Goal: Information Seeking & Learning: Learn about a topic

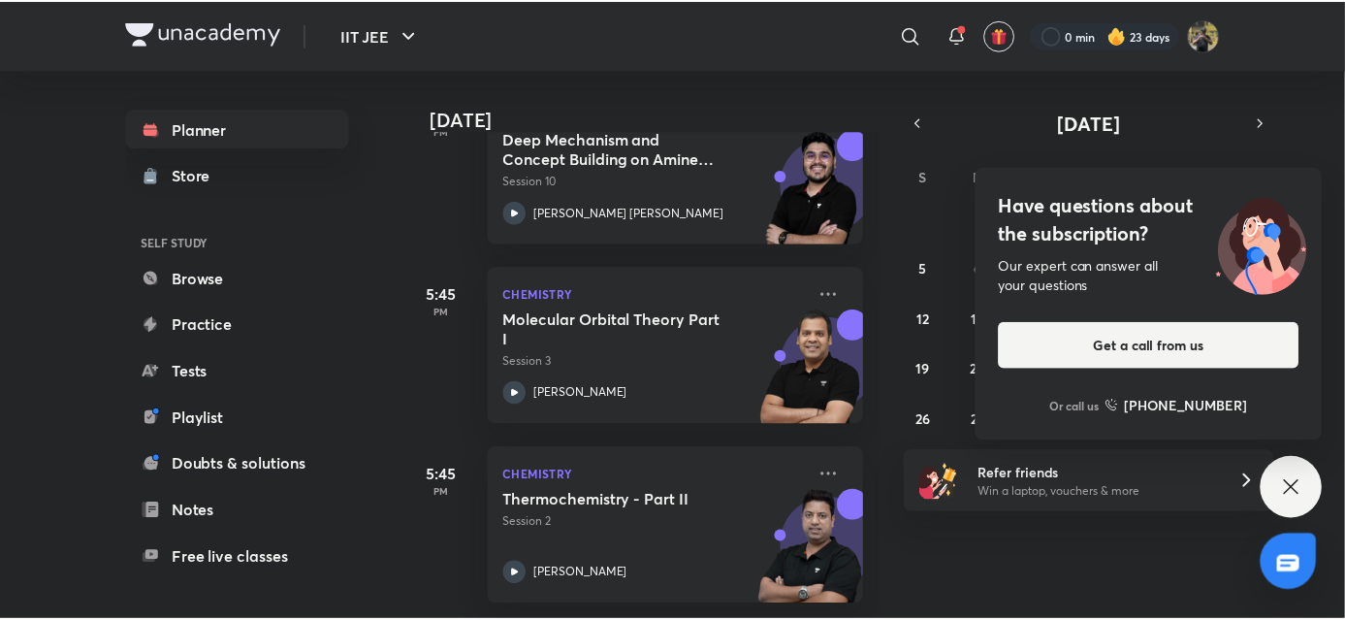
scroll to position [1793, 0]
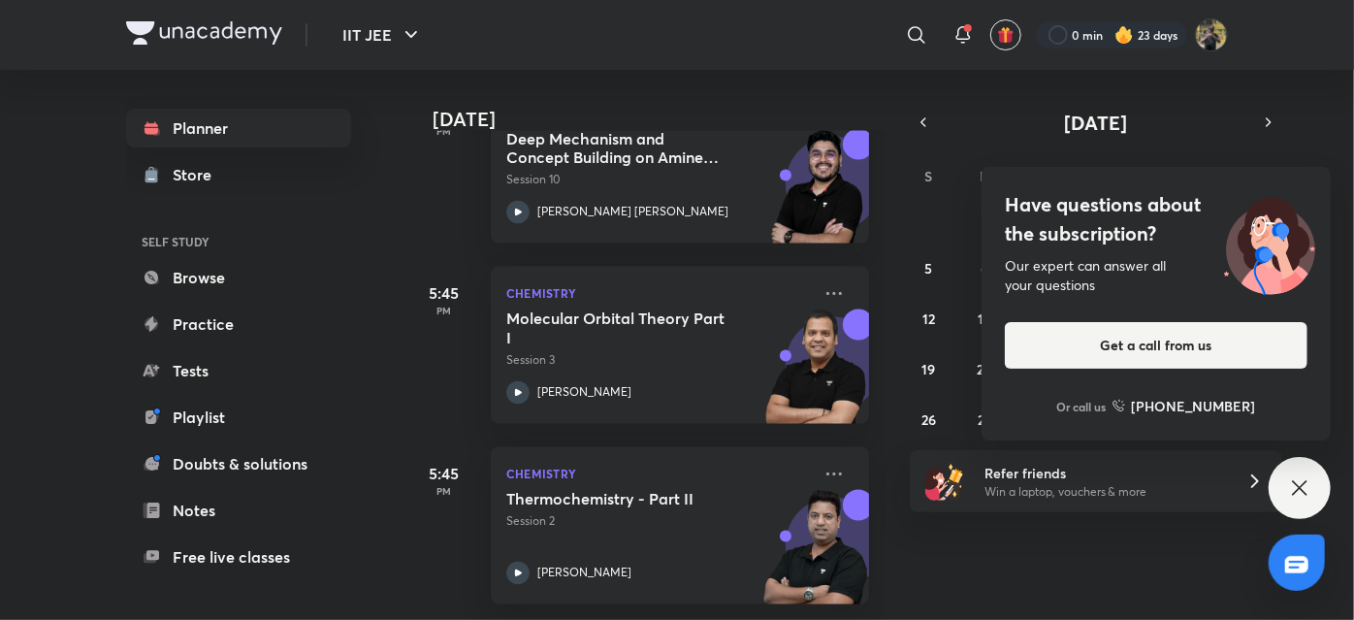
click at [1288, 492] on icon at bounding box center [1299, 487] width 23 height 23
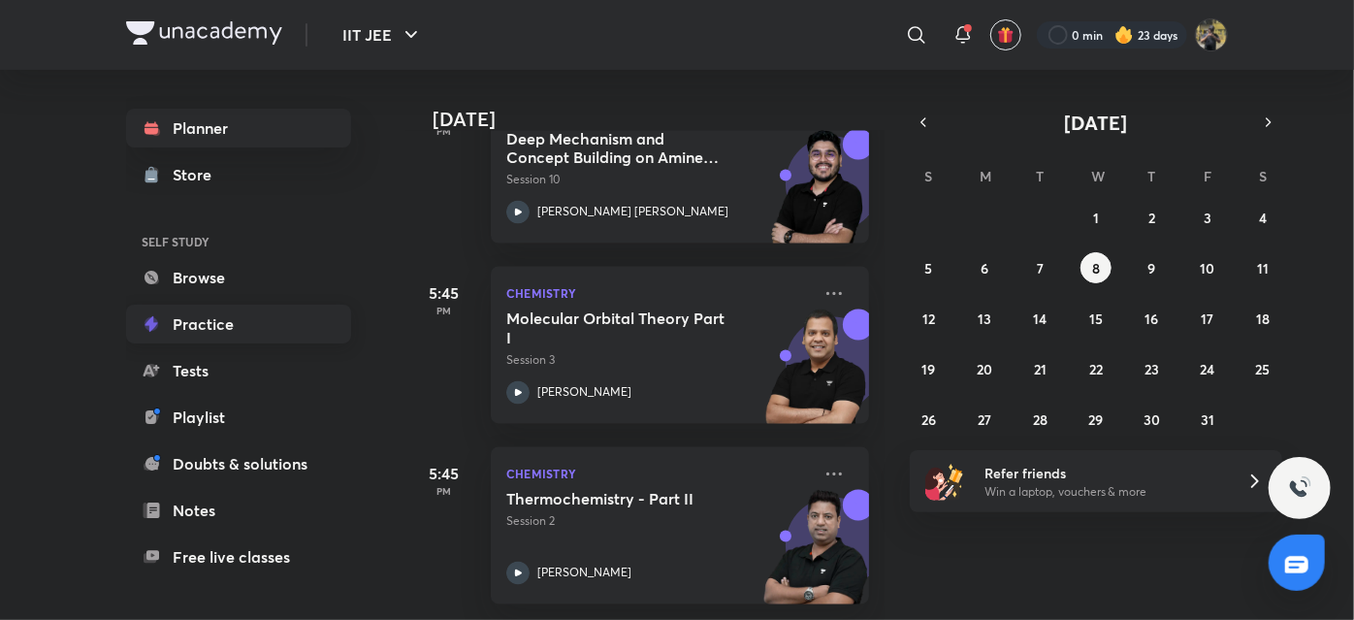
click at [208, 342] on link "Practice" at bounding box center [238, 324] width 225 height 39
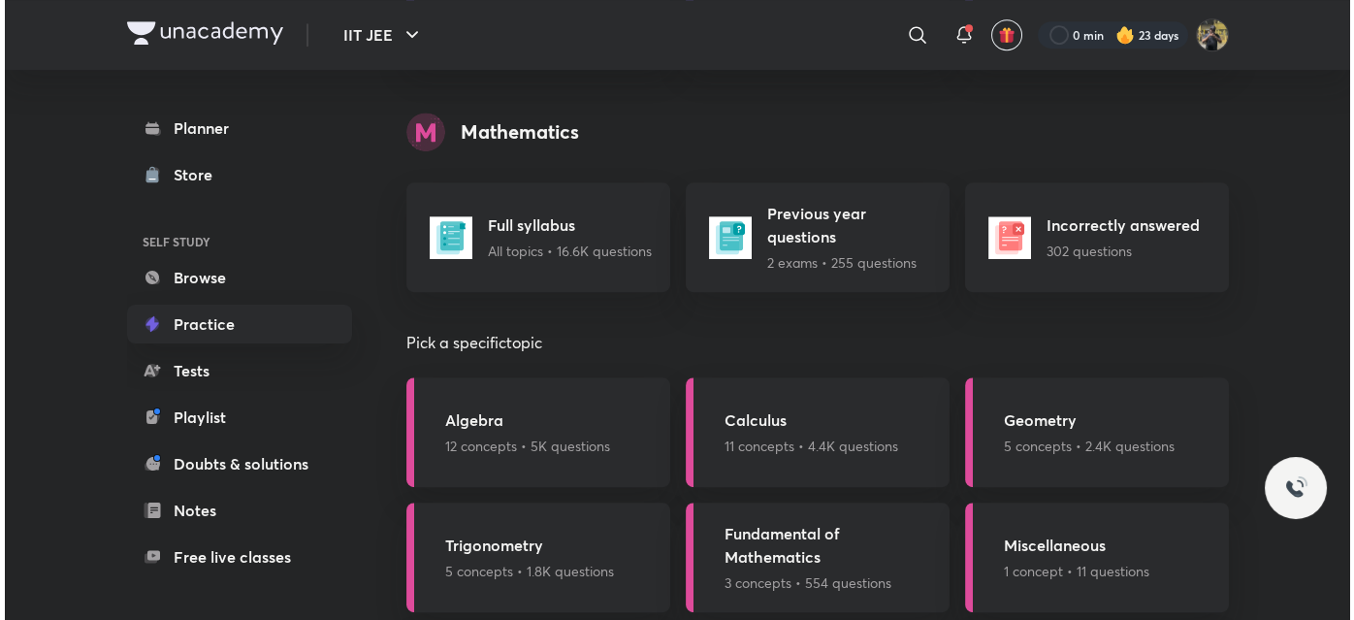
scroll to position [1880, 0]
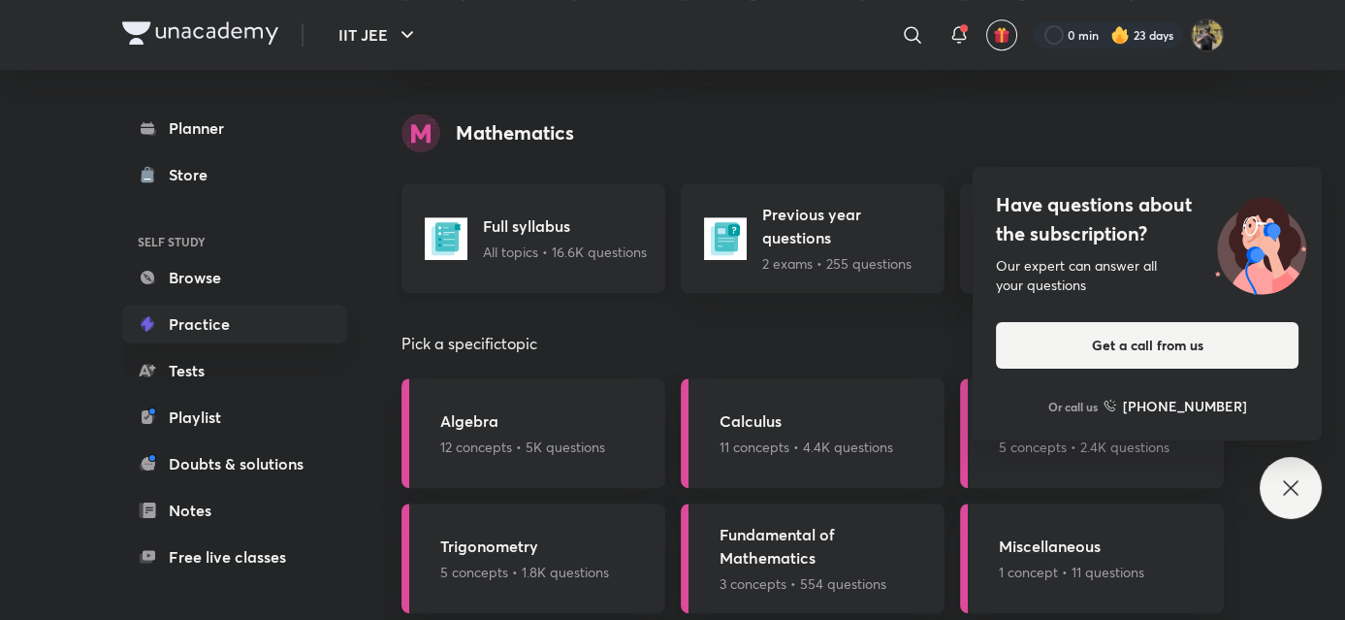
click at [595, 242] on p "All topics • 16.6K questions" at bounding box center [565, 252] width 164 height 20
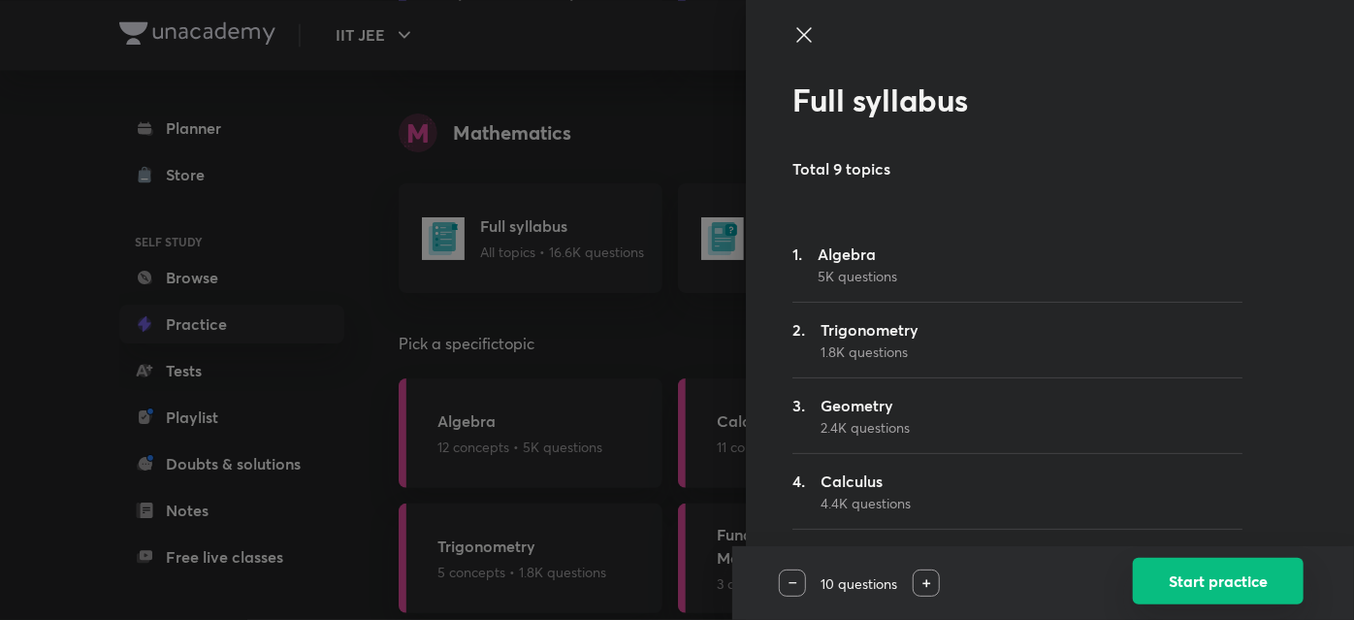
click at [1164, 579] on button "Start practice" at bounding box center [1218, 581] width 171 height 47
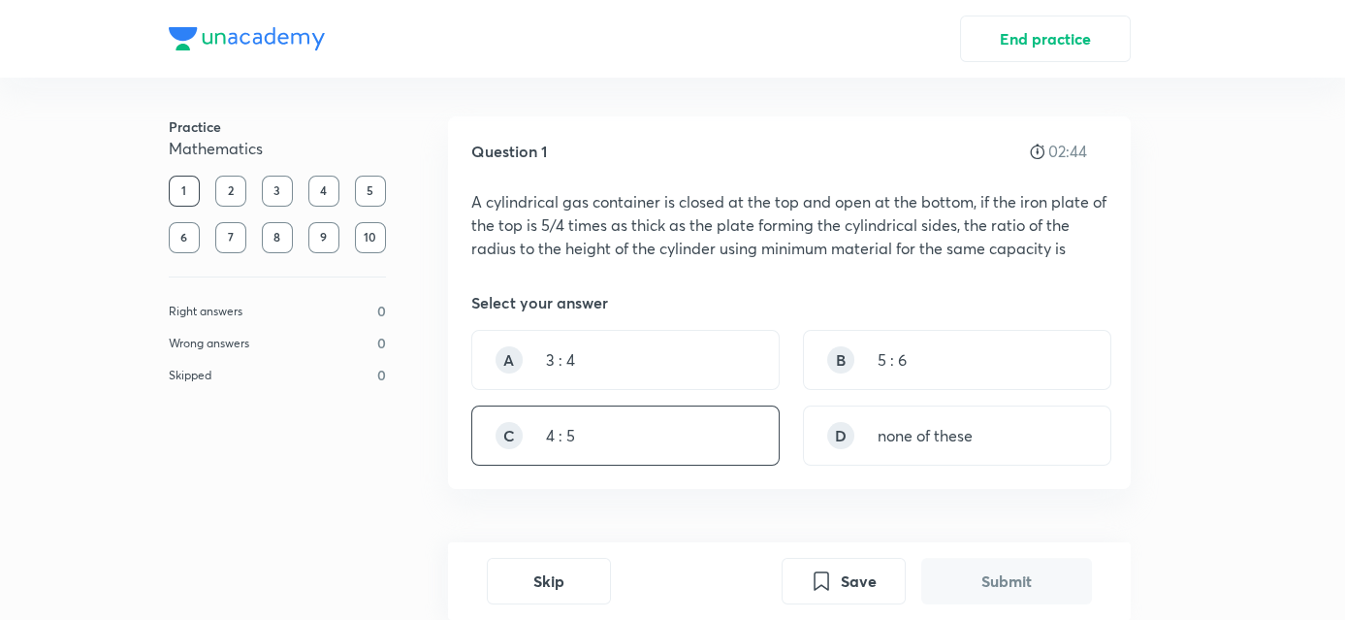
click at [734, 420] on div "C 4 : 5" at bounding box center [625, 435] width 308 height 60
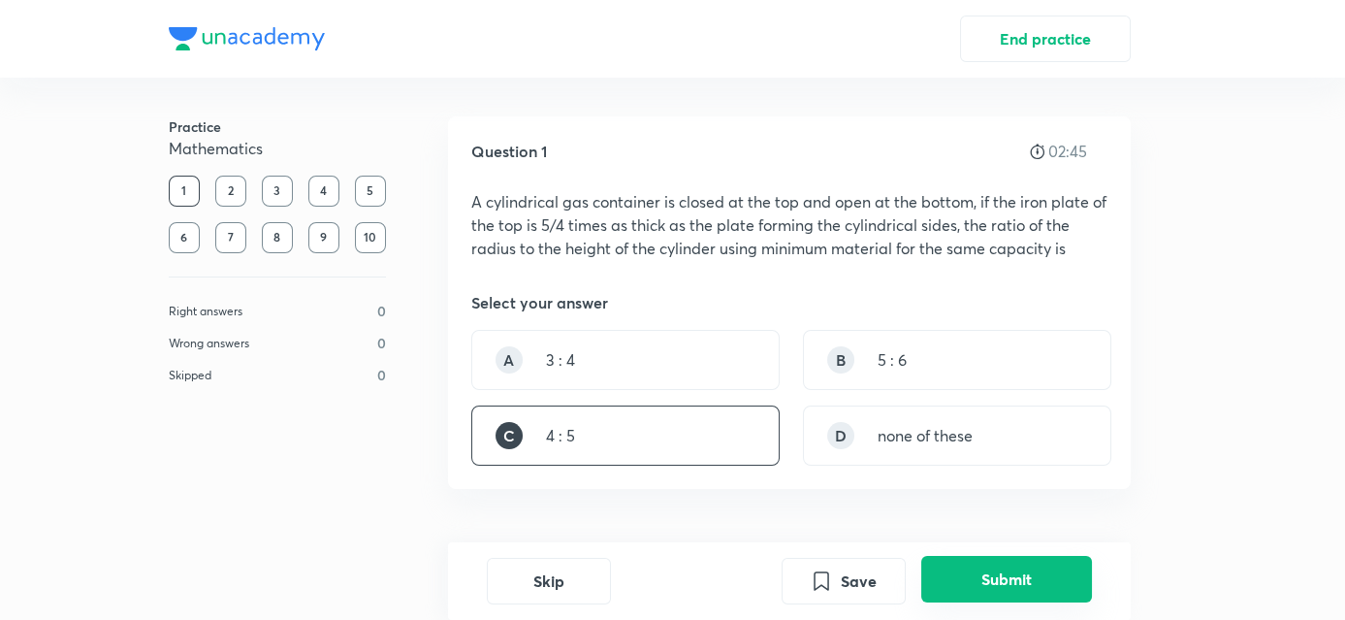
click at [972, 573] on button "Submit" at bounding box center [1007, 579] width 171 height 47
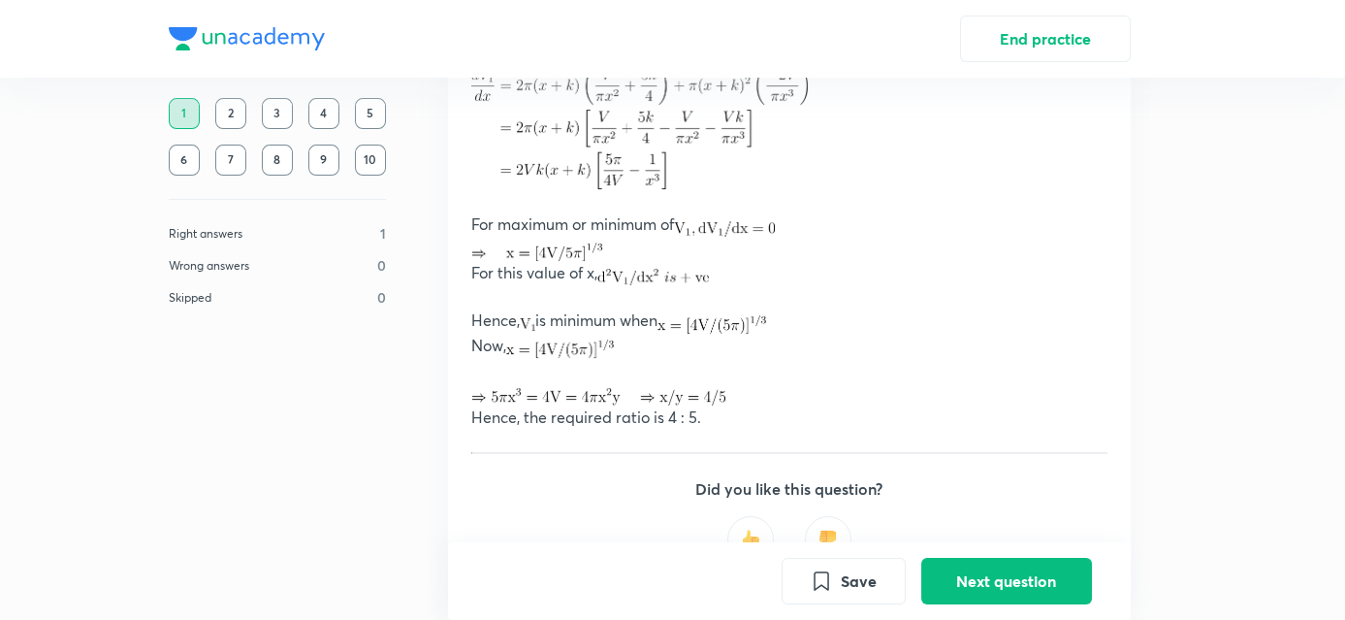
scroll to position [1105, 0]
click at [956, 565] on button "Next question" at bounding box center [1007, 579] width 171 height 47
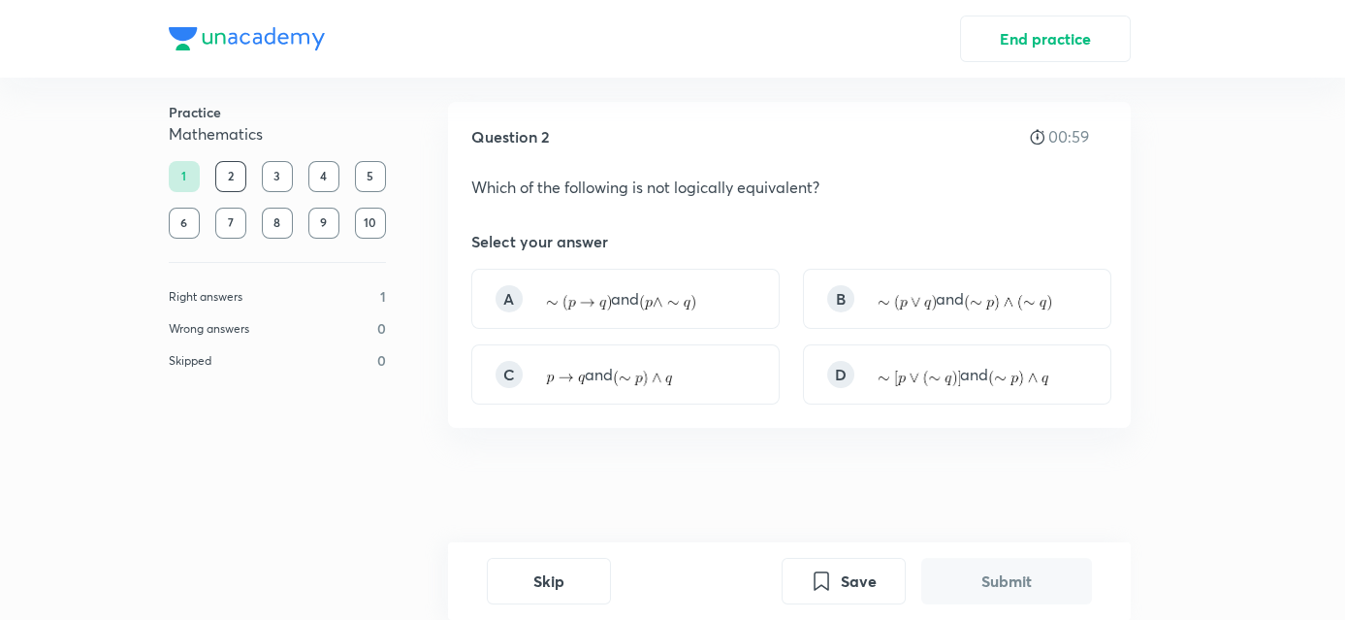
scroll to position [16, 0]
click at [734, 312] on div "A and" at bounding box center [625, 298] width 308 height 60
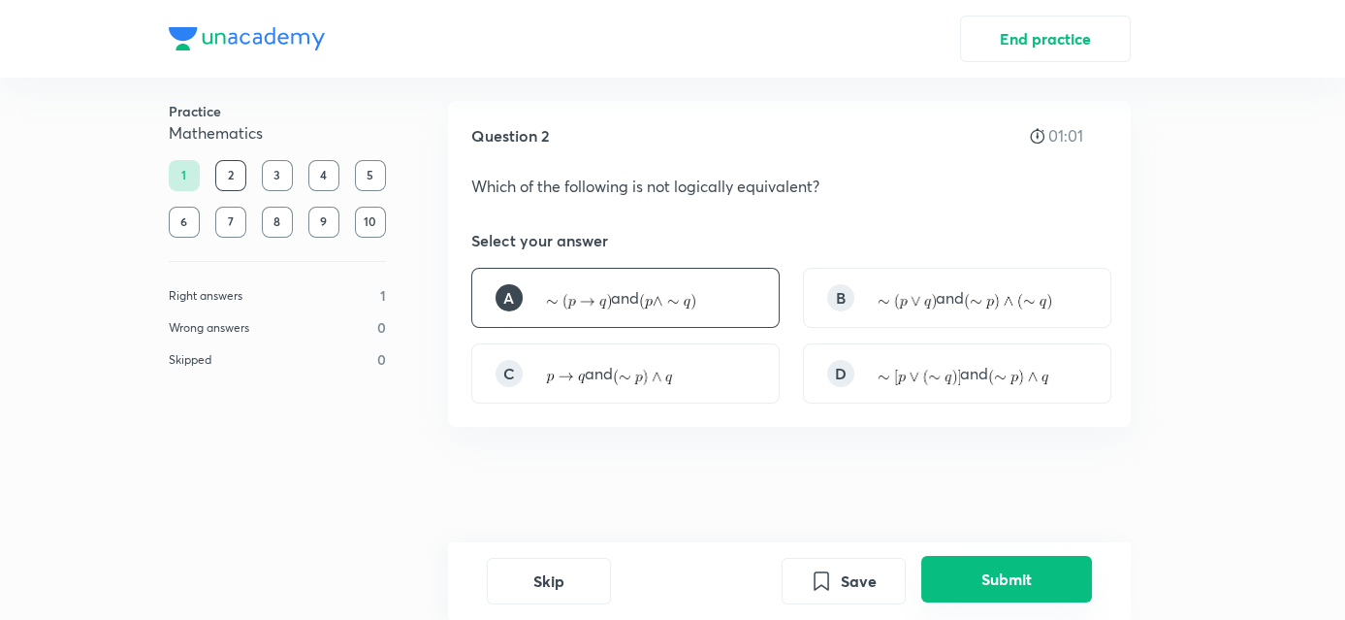
click at [1036, 588] on button "Submit" at bounding box center [1007, 579] width 171 height 47
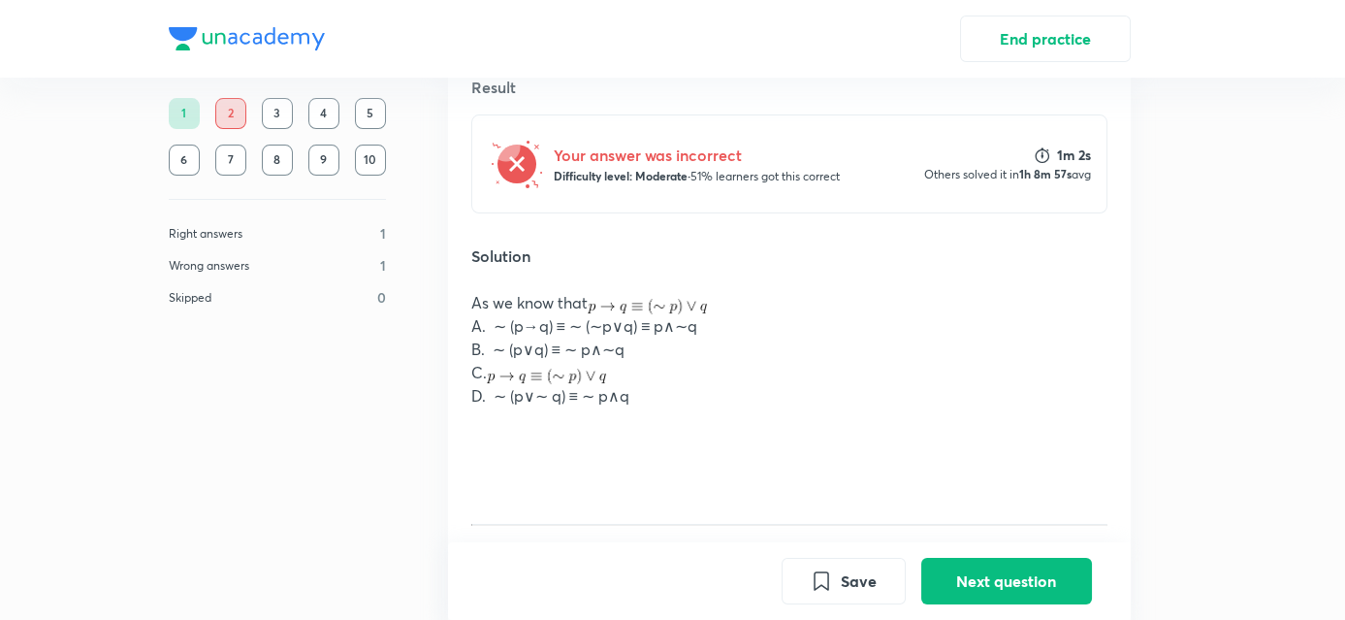
scroll to position [432, 0]
click at [980, 586] on button "Next question" at bounding box center [1007, 579] width 171 height 47
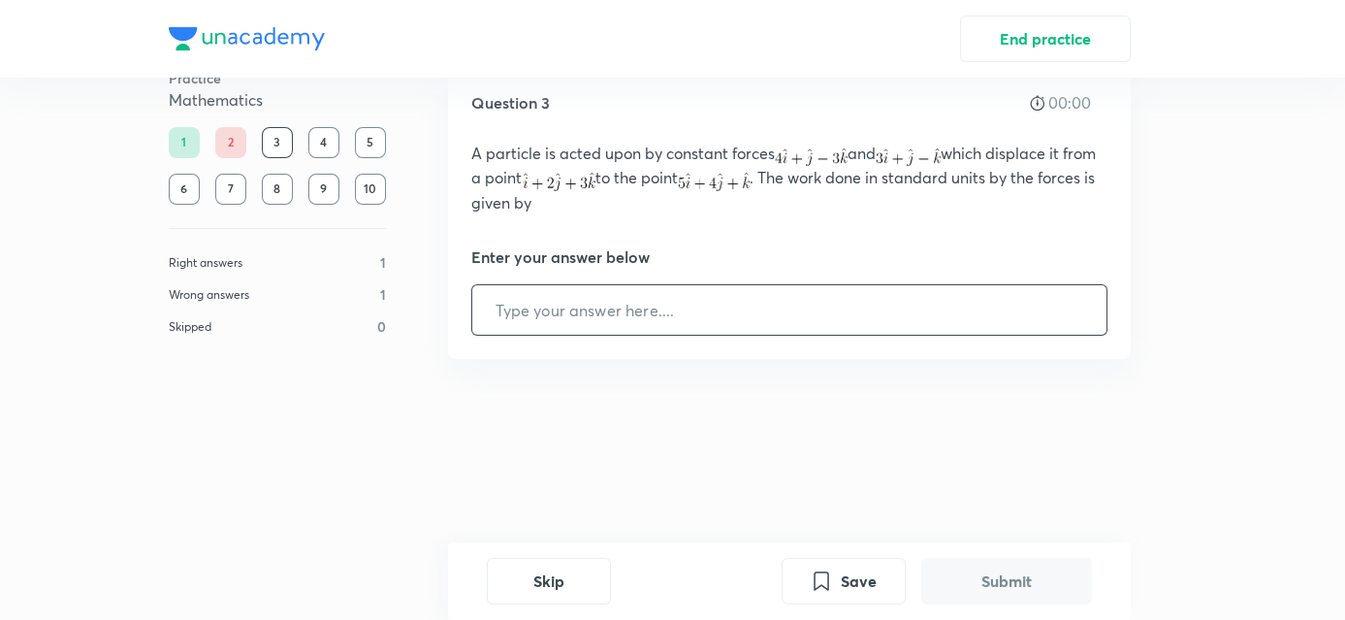
scroll to position [0, 0]
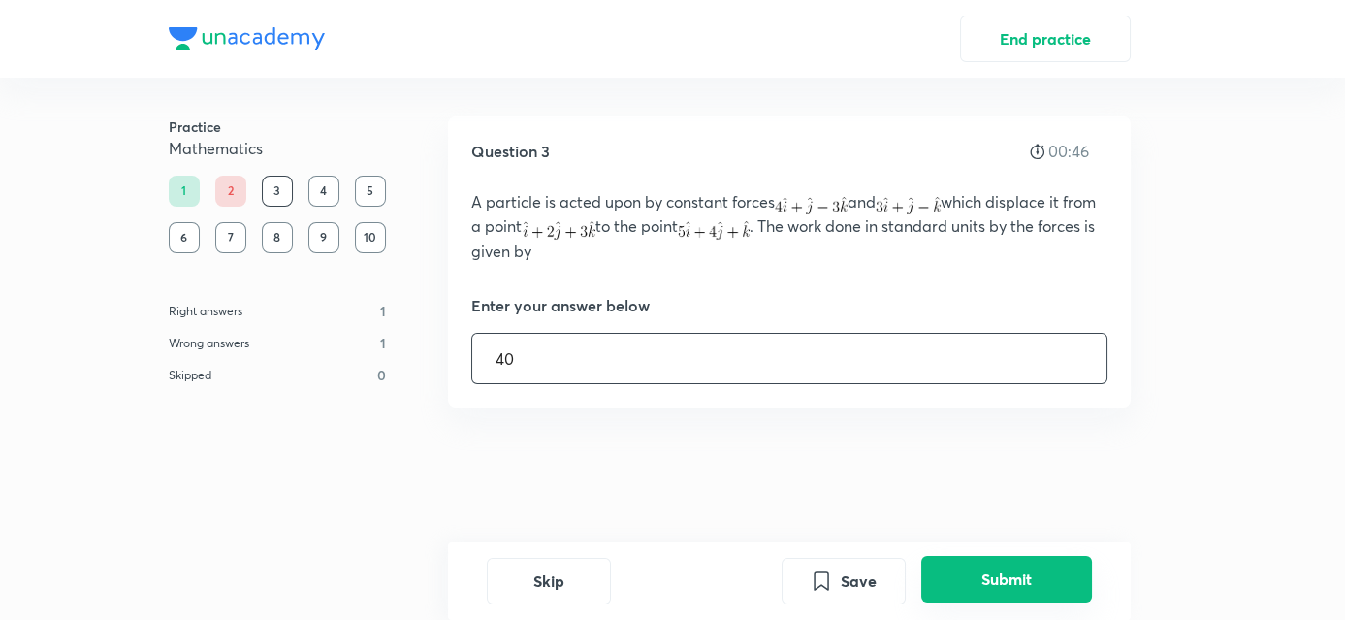
type input "40"
click at [962, 575] on button "Submit" at bounding box center [1007, 579] width 171 height 47
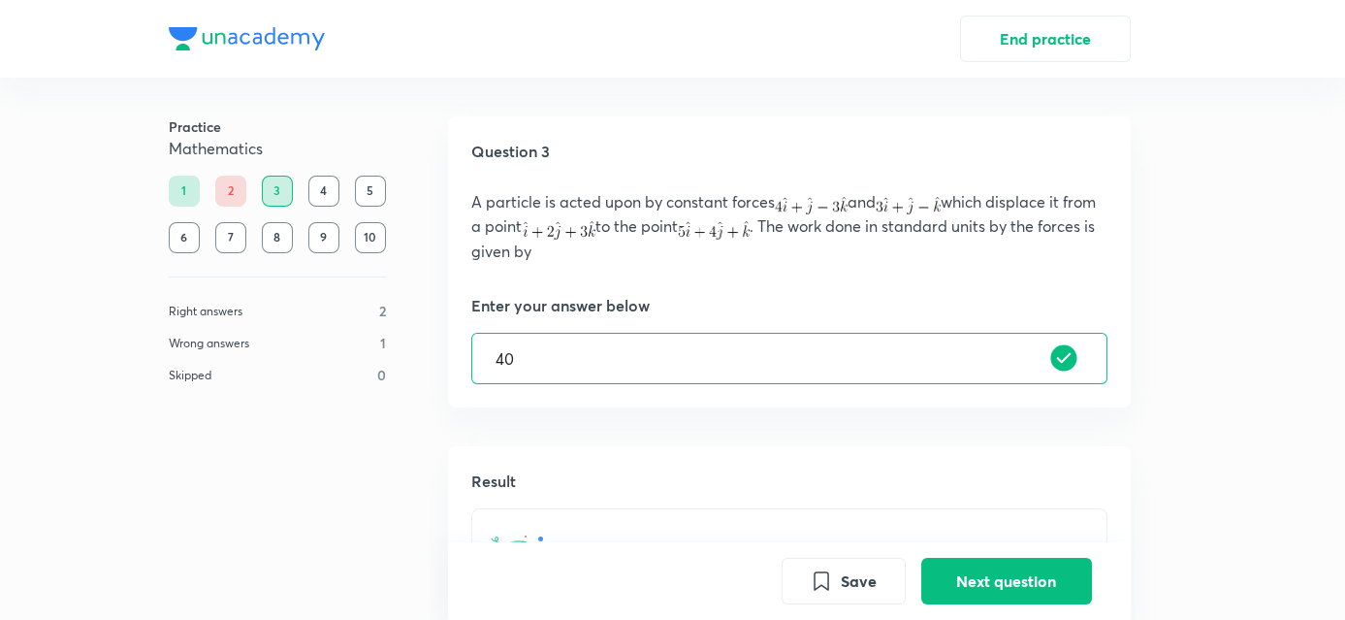
scroll to position [445, 0]
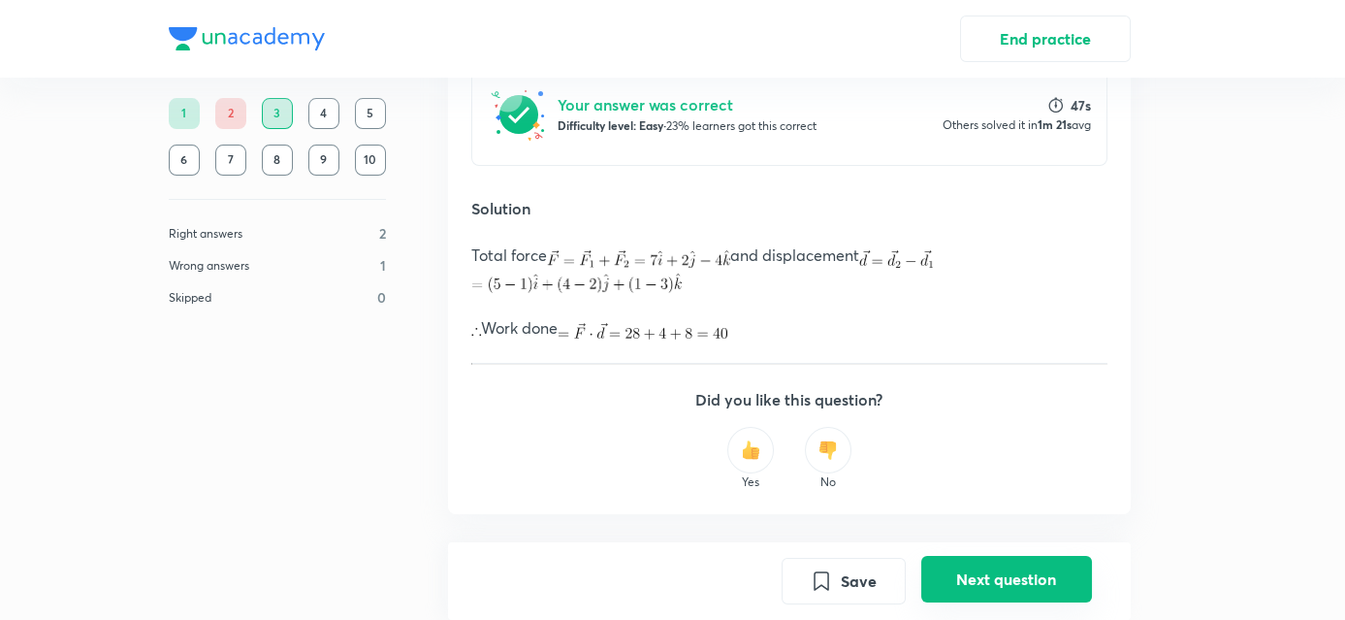
click at [990, 586] on button "Next question" at bounding box center [1007, 579] width 171 height 47
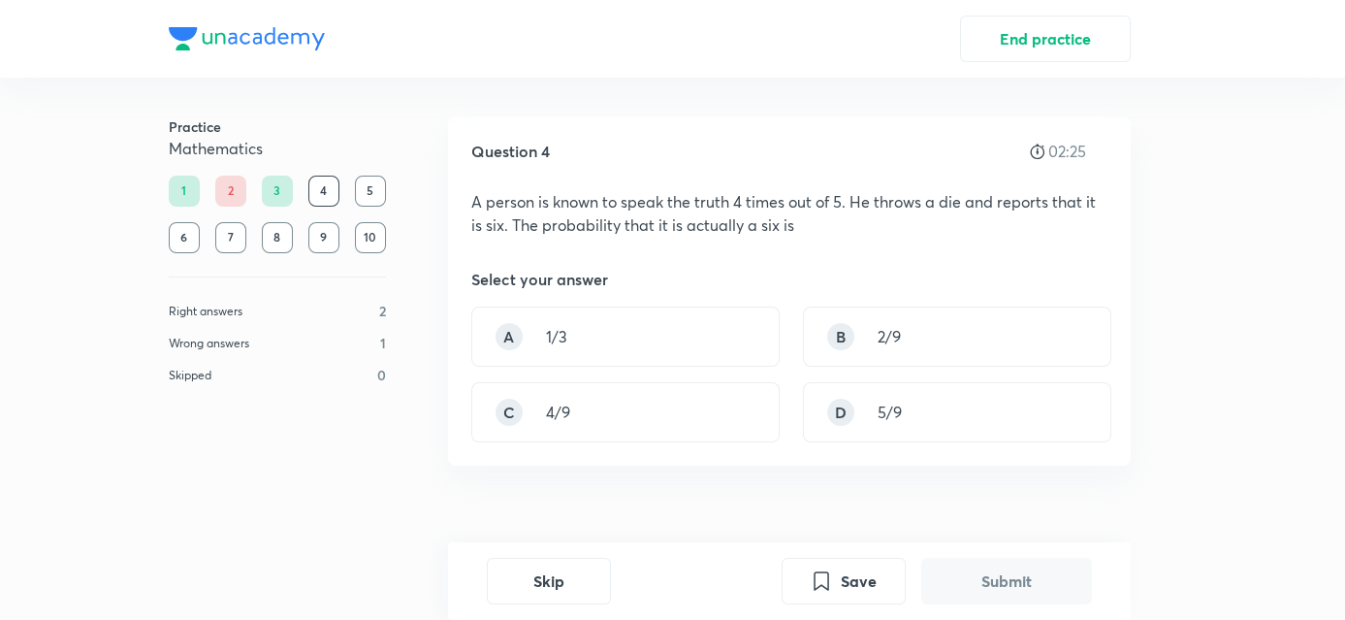
click at [1028, 369] on div "A 1/3 B 2/9 C 4/9 D 5/9" at bounding box center [789, 375] width 636 height 136
click at [977, 367] on div "A 1/3 B 2/9 C 4/9 D 5/9" at bounding box center [789, 375] width 636 height 136
click at [963, 335] on div "B 2/9" at bounding box center [957, 337] width 308 height 60
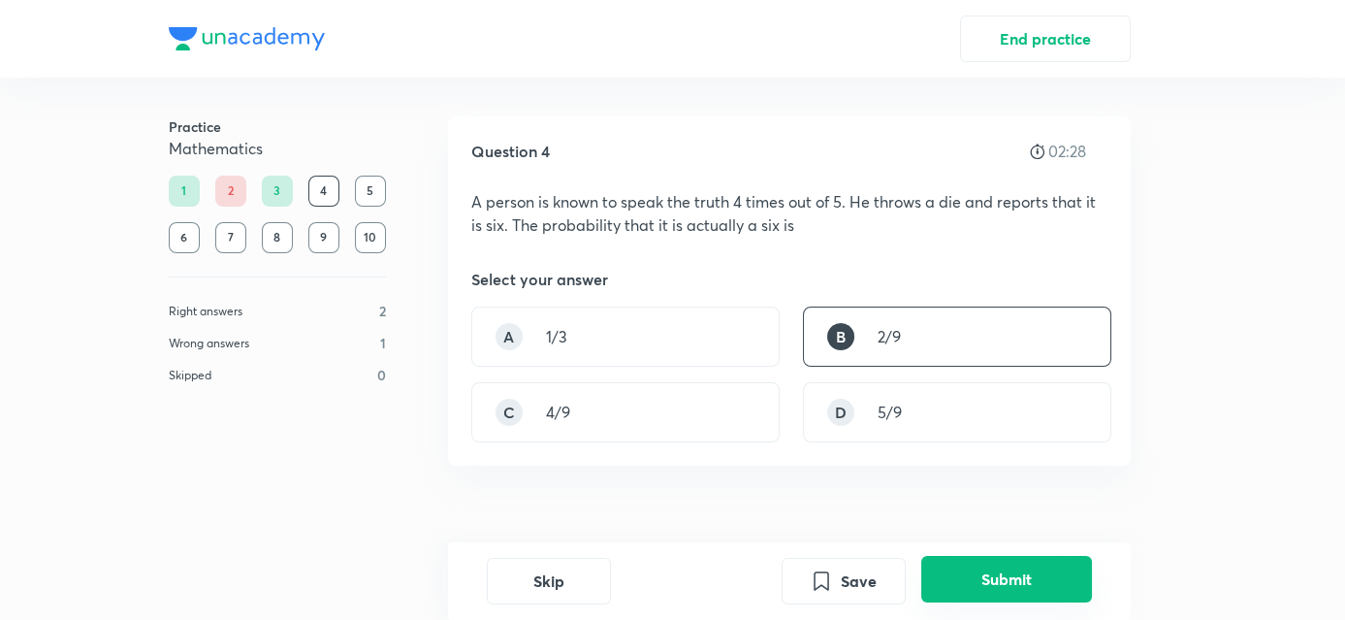
click at [985, 556] on button "Submit" at bounding box center [1007, 579] width 171 height 47
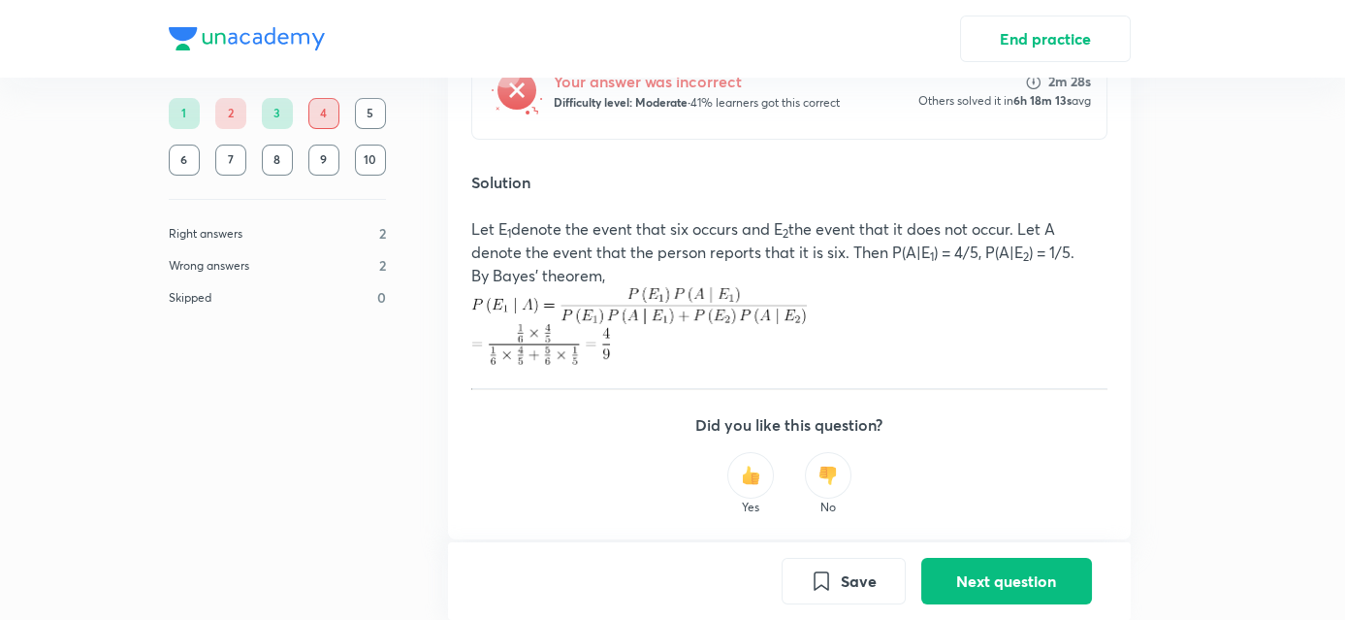
scroll to position [528, 0]
click at [979, 565] on button "Next question" at bounding box center [1007, 579] width 171 height 47
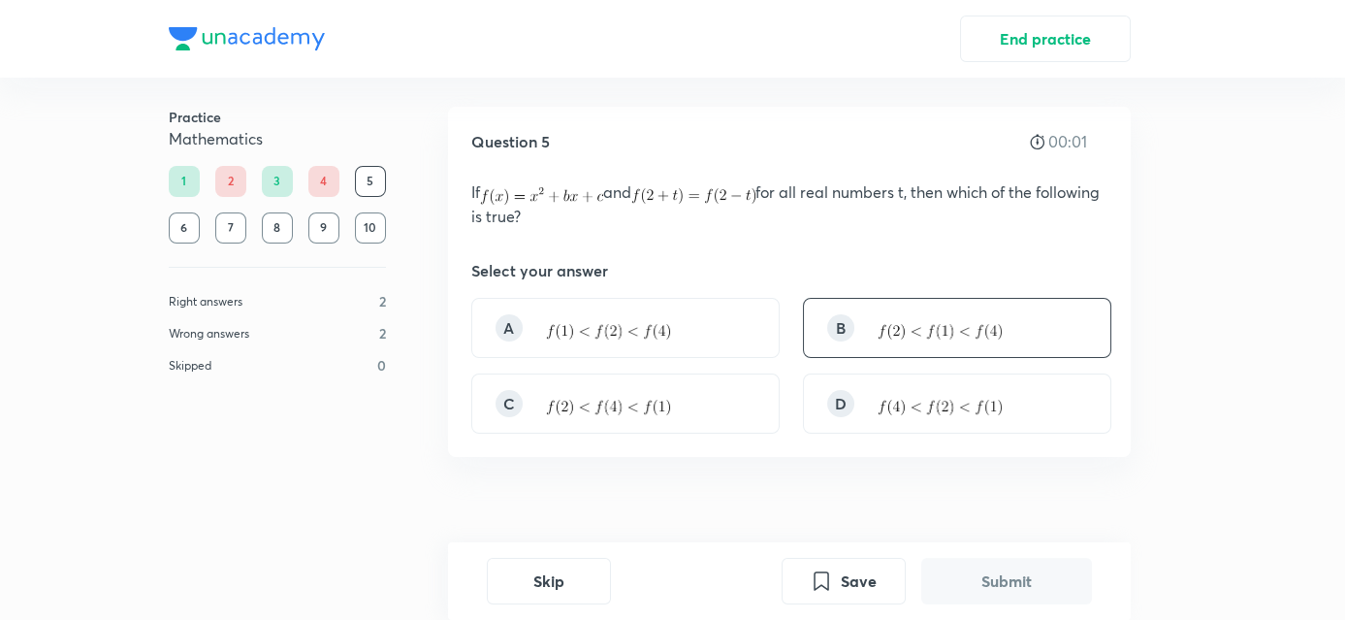
scroll to position [11, 0]
click at [675, 337] on div "A" at bounding box center [625, 327] width 308 height 60
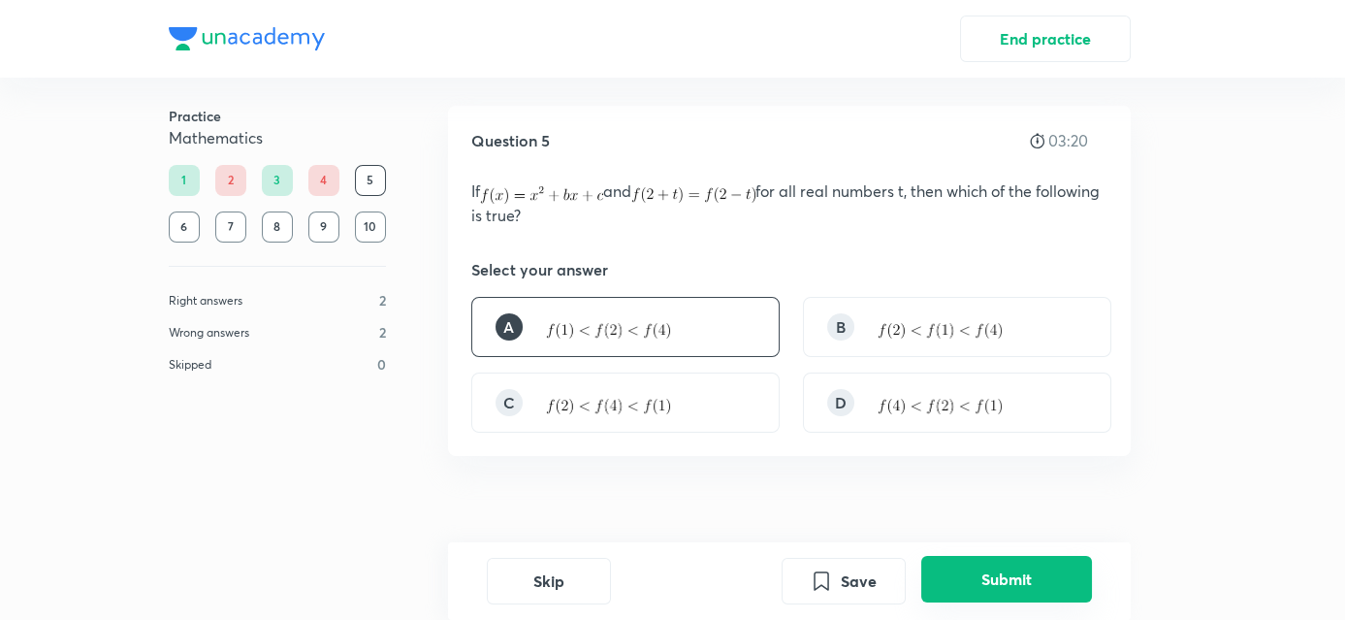
click at [983, 589] on button "Submit" at bounding box center [1007, 579] width 171 height 47
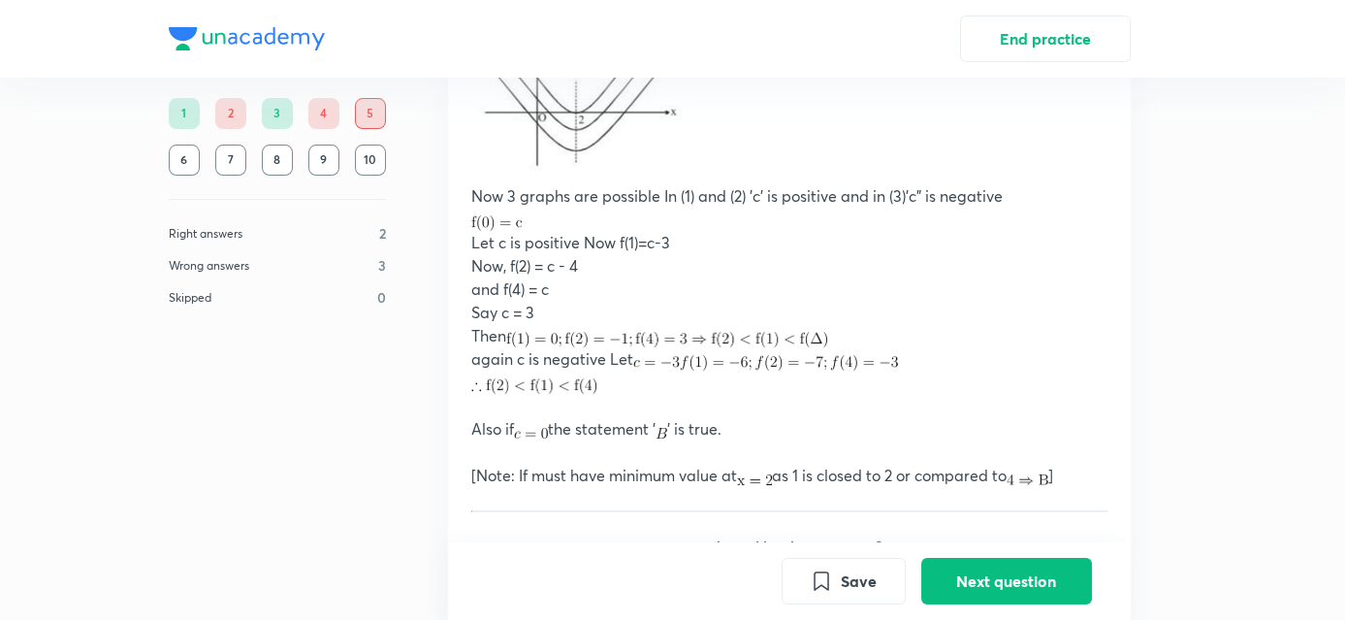
scroll to position [877, 0]
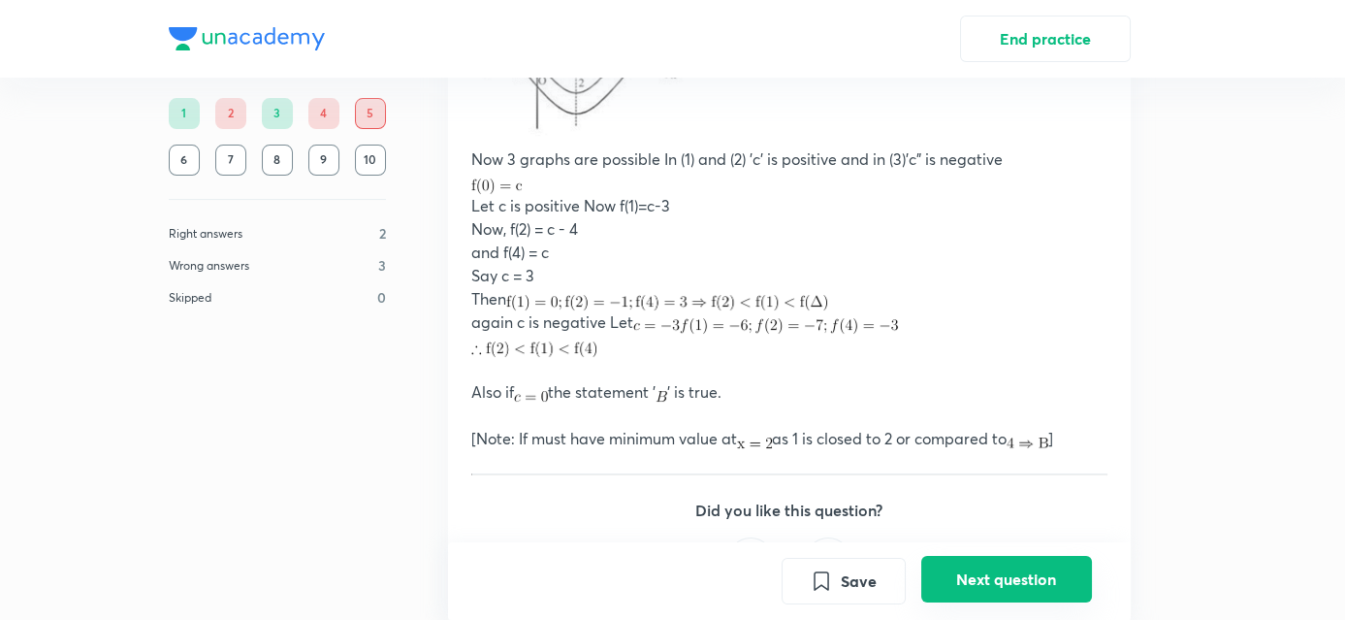
click at [972, 568] on button "Next question" at bounding box center [1007, 579] width 171 height 47
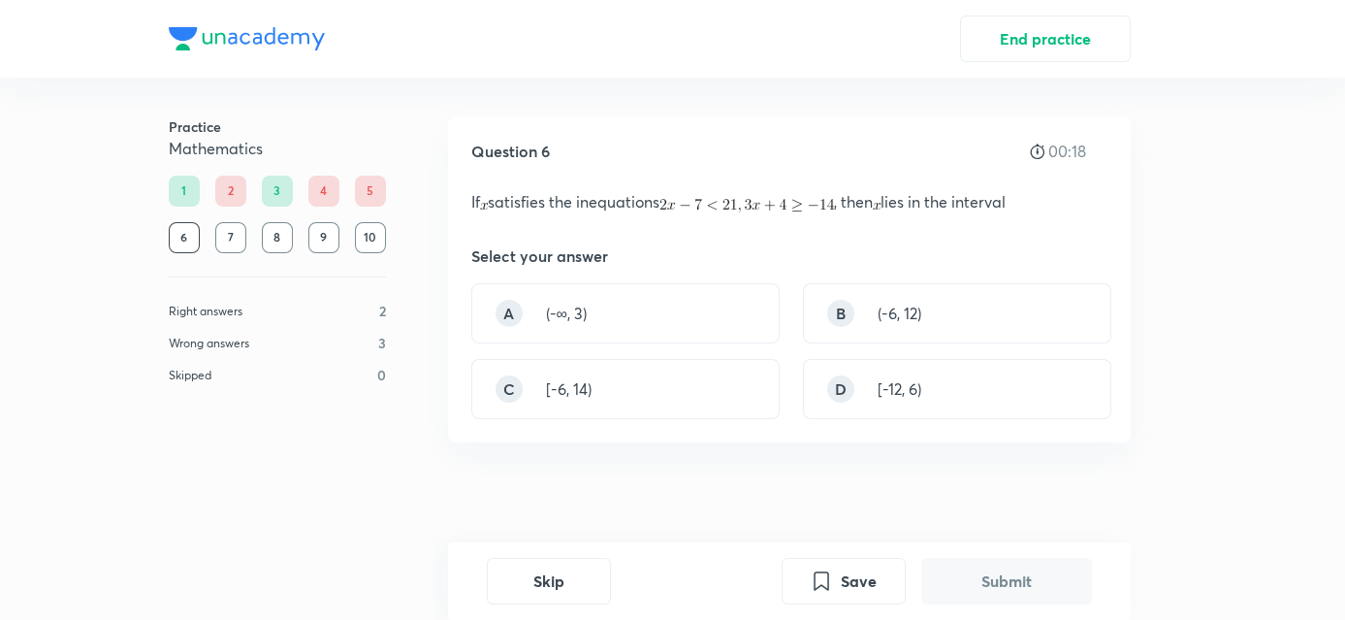
click at [813, 268] on div "Question 6 00:18 If satisfies the inequations , then lies in the interval Selec…" at bounding box center [789, 279] width 683 height 326
click at [612, 374] on div "C [-6, 14)" at bounding box center [625, 389] width 308 height 60
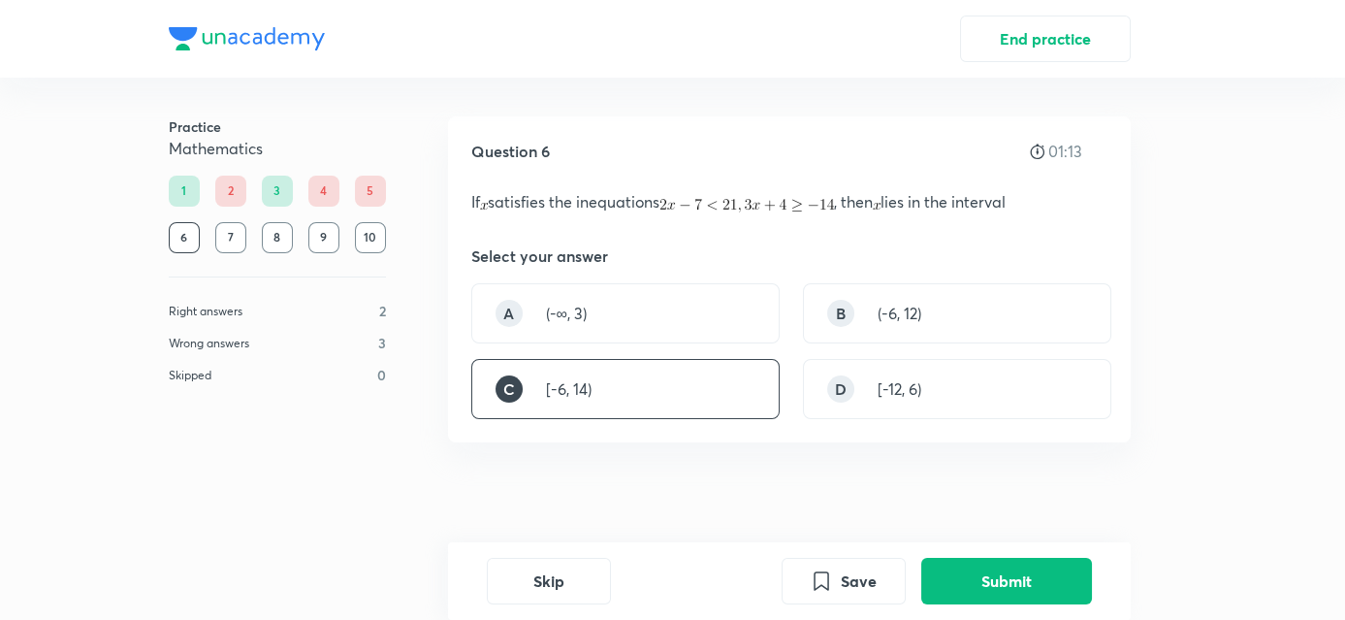
click at [986, 604] on div "Skip Save Submit" at bounding box center [789, 581] width 683 height 78
click at [980, 571] on button "Submit" at bounding box center [1007, 579] width 171 height 47
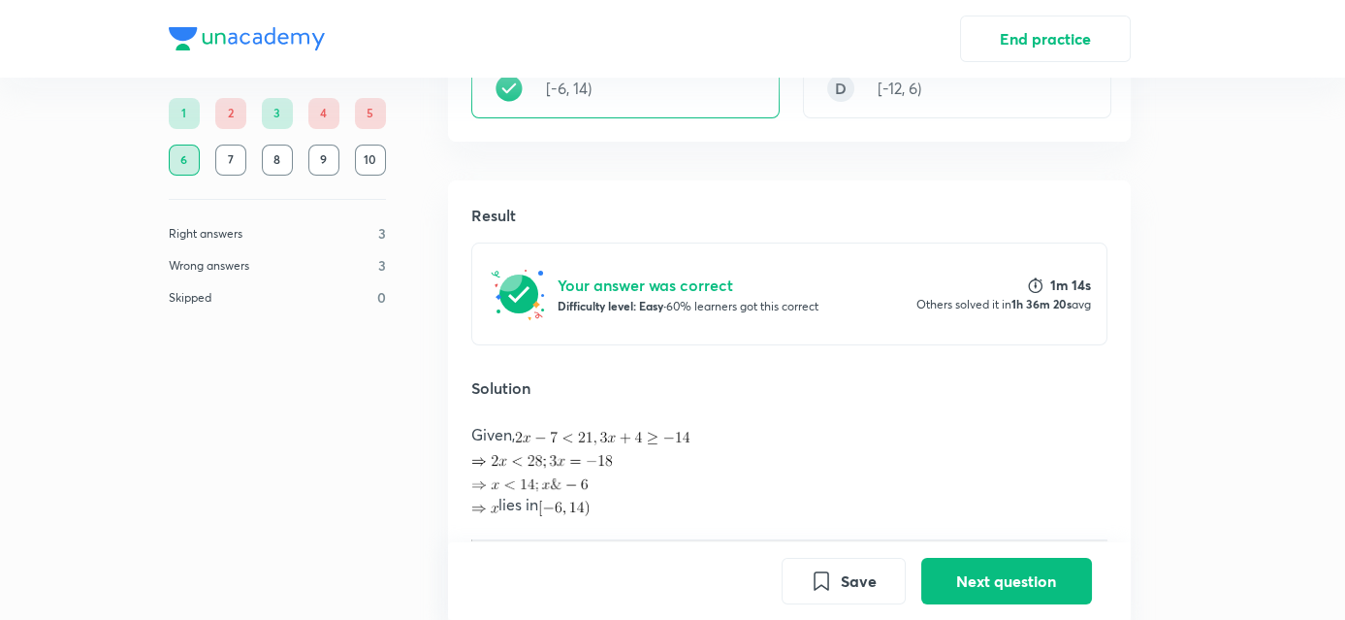
scroll to position [250, 0]
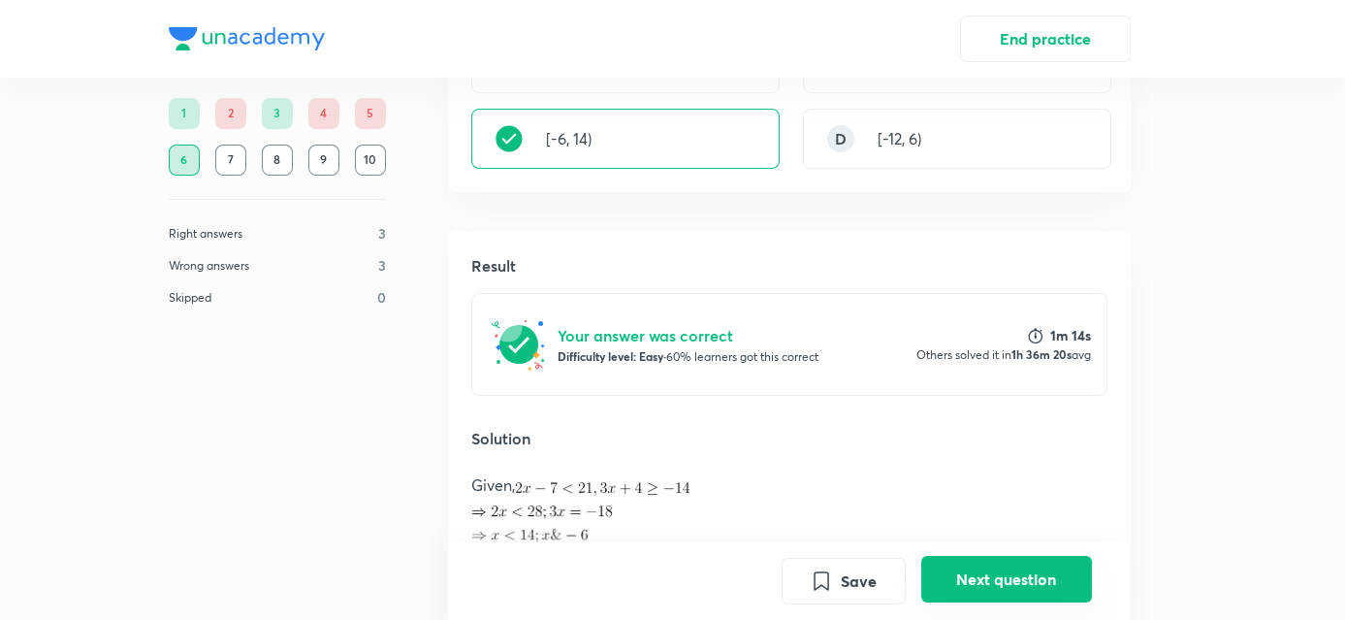
click at [964, 568] on button "Next question" at bounding box center [1007, 579] width 171 height 47
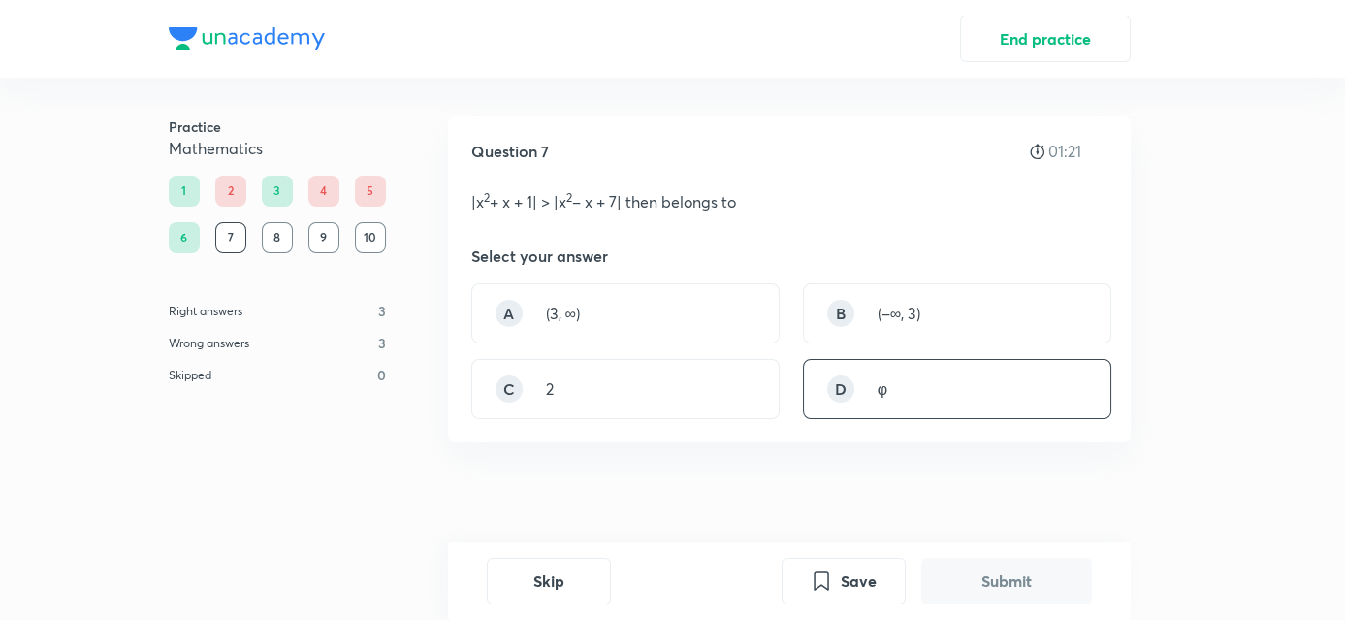
click at [831, 380] on div "D" at bounding box center [840, 388] width 27 height 27
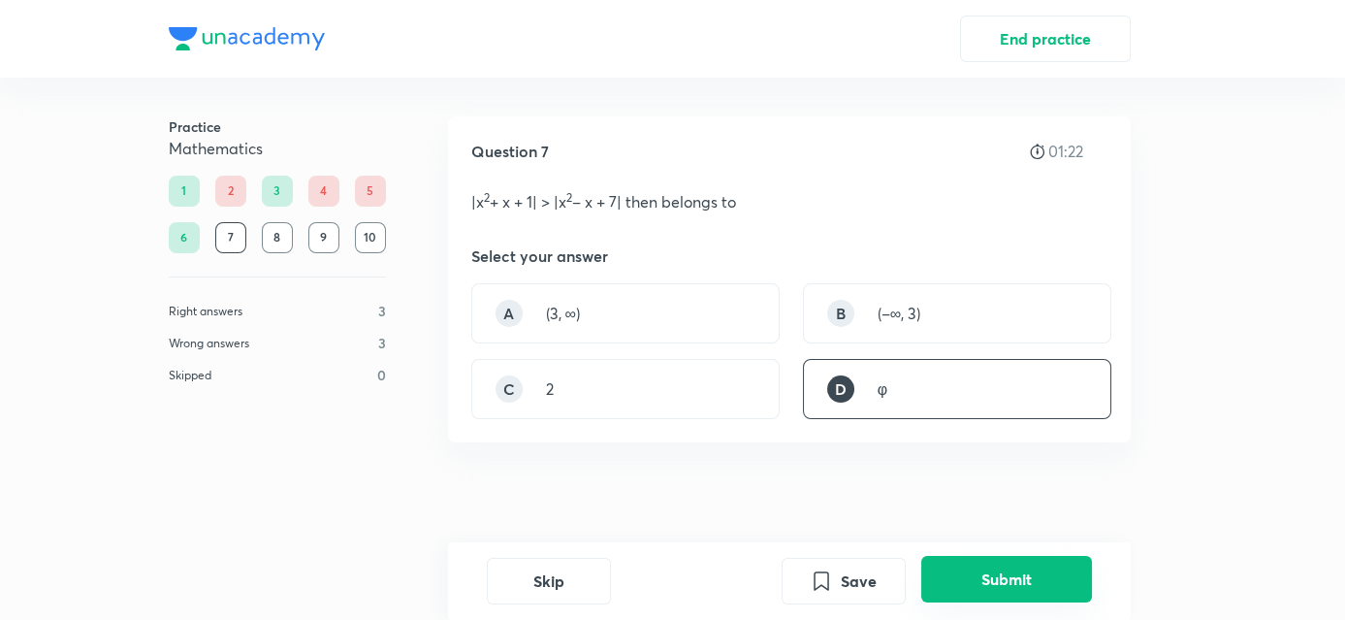
click at [1024, 584] on button "Submit" at bounding box center [1007, 579] width 171 height 47
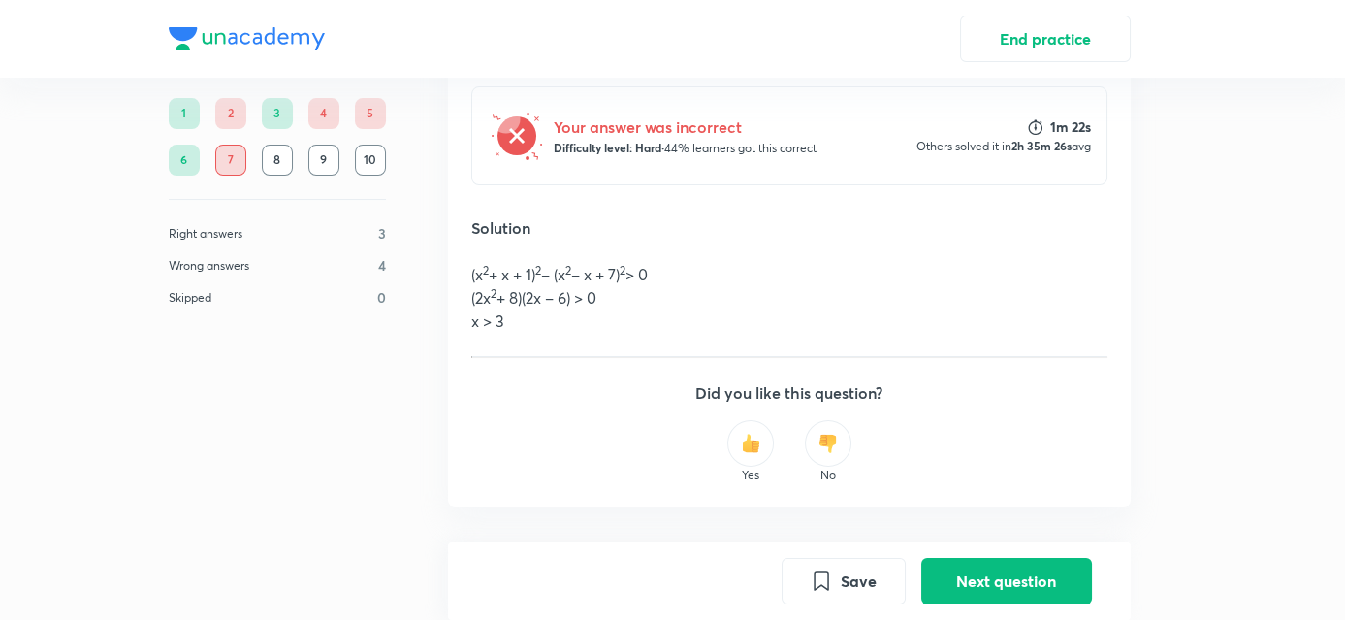
scroll to position [458, 0]
click at [950, 587] on button "Next question" at bounding box center [1007, 579] width 171 height 47
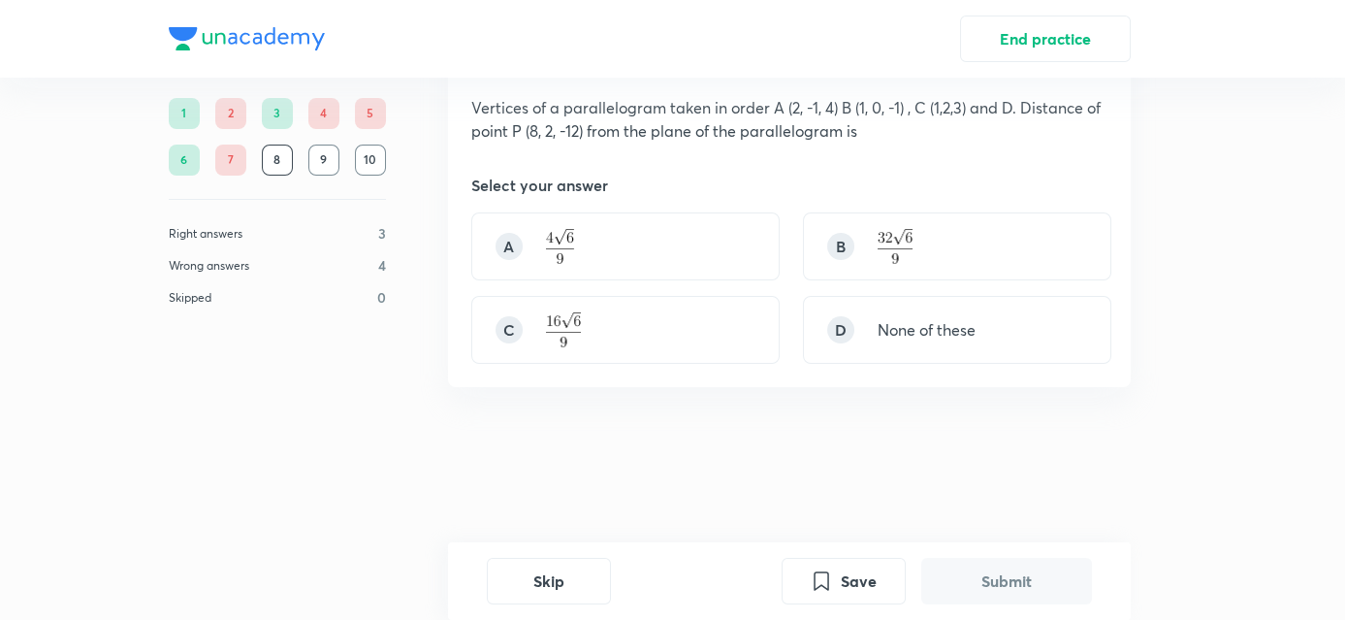
scroll to position [0, 0]
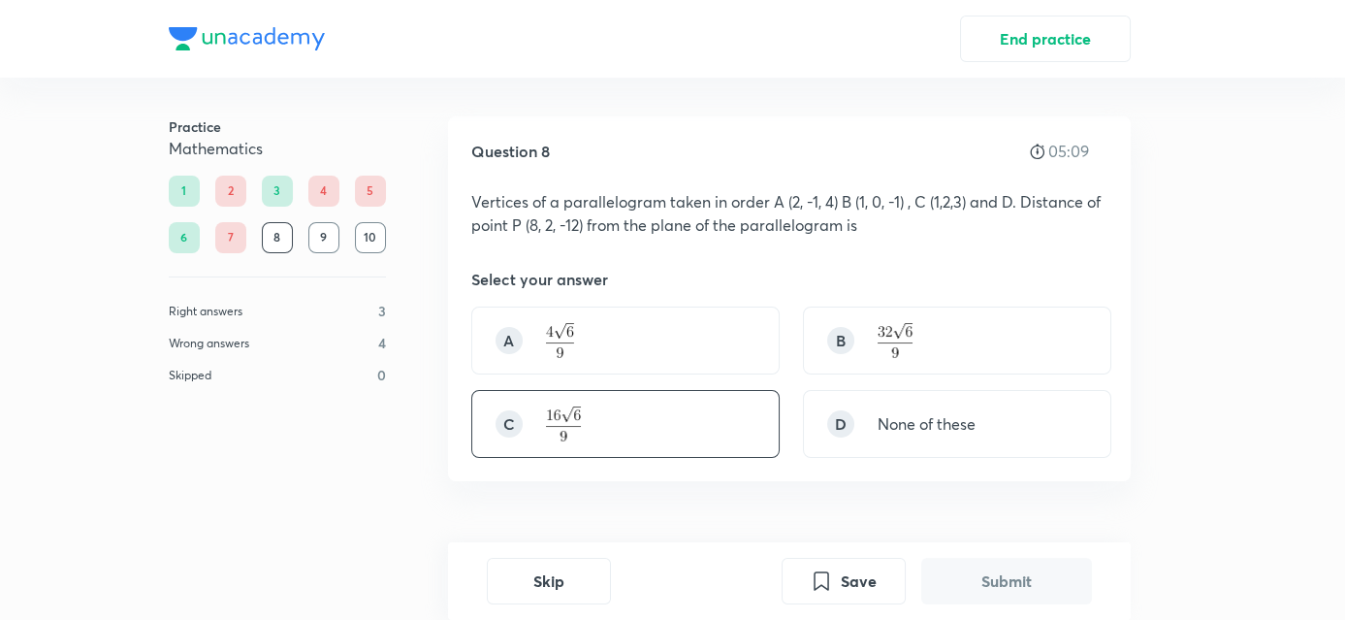
click at [673, 434] on div "C" at bounding box center [625, 424] width 308 height 68
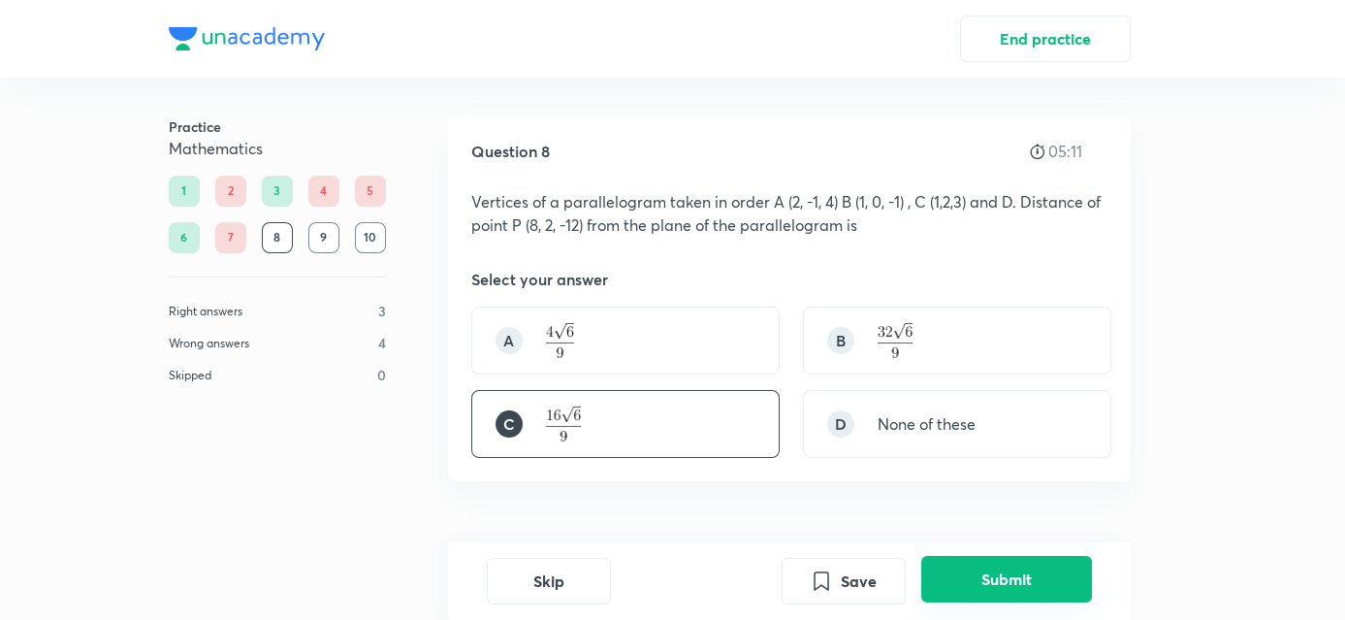
click at [1001, 586] on button "Submit" at bounding box center [1007, 579] width 171 height 47
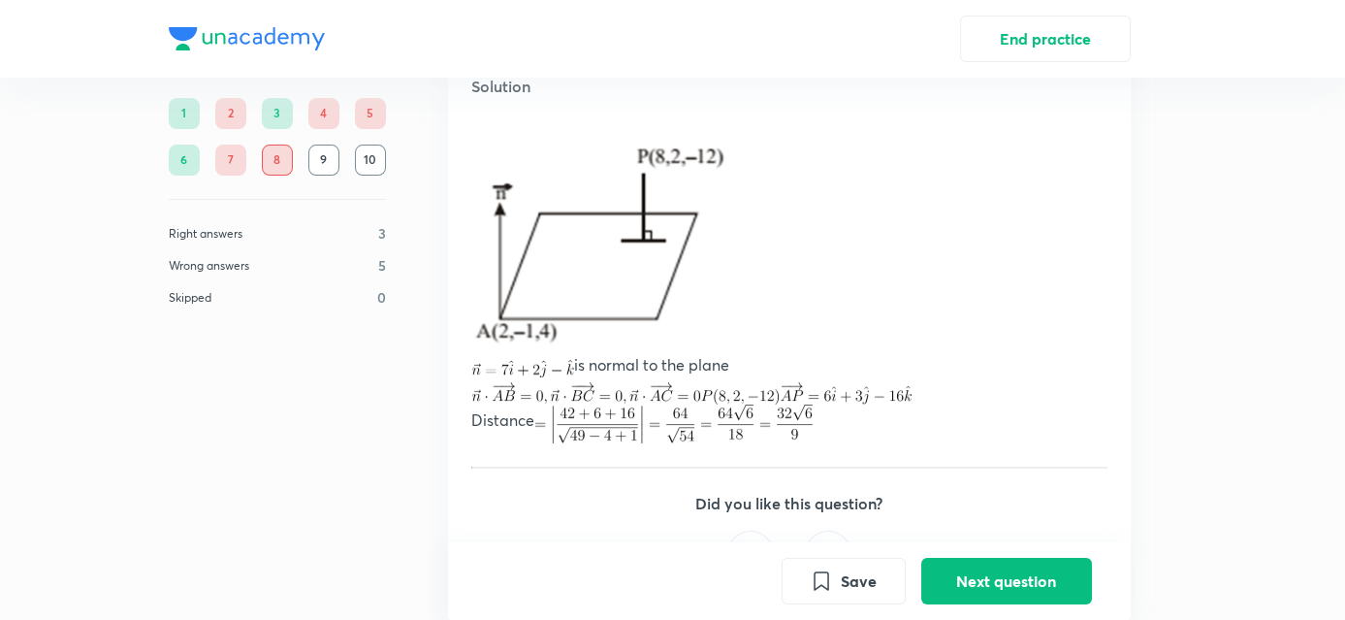
scroll to position [629, 0]
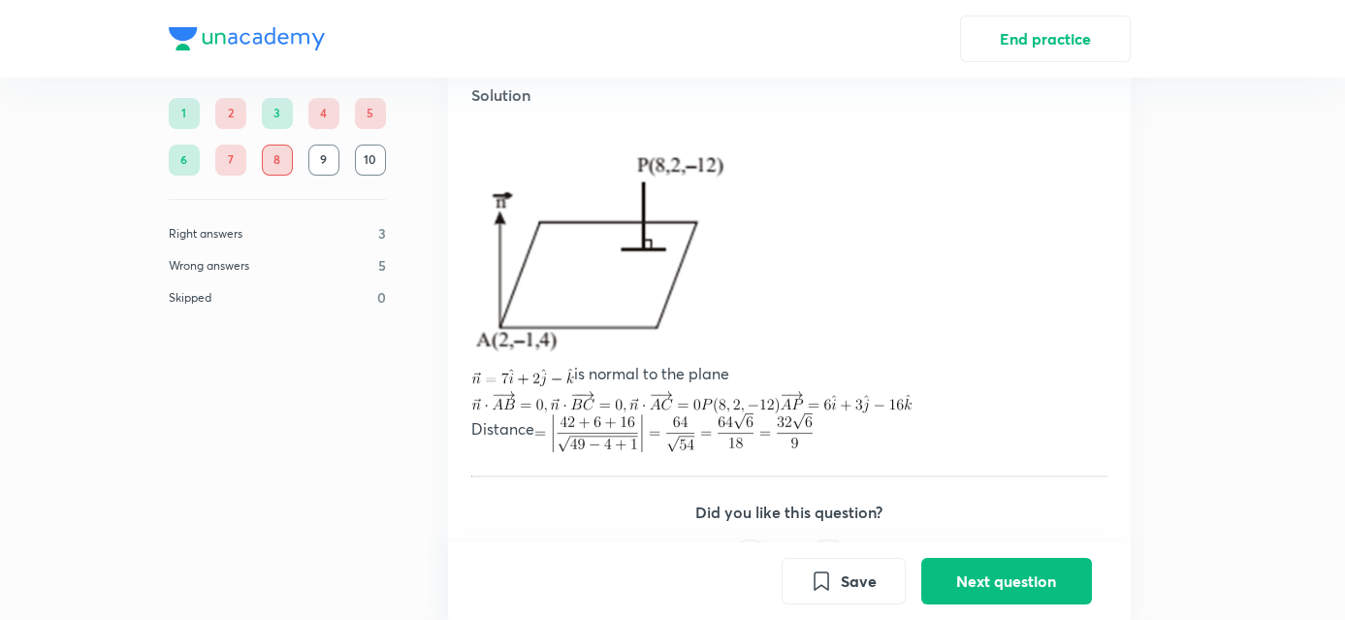
click at [832, 425] on p "Distance" at bounding box center [789, 432] width 636 height 39
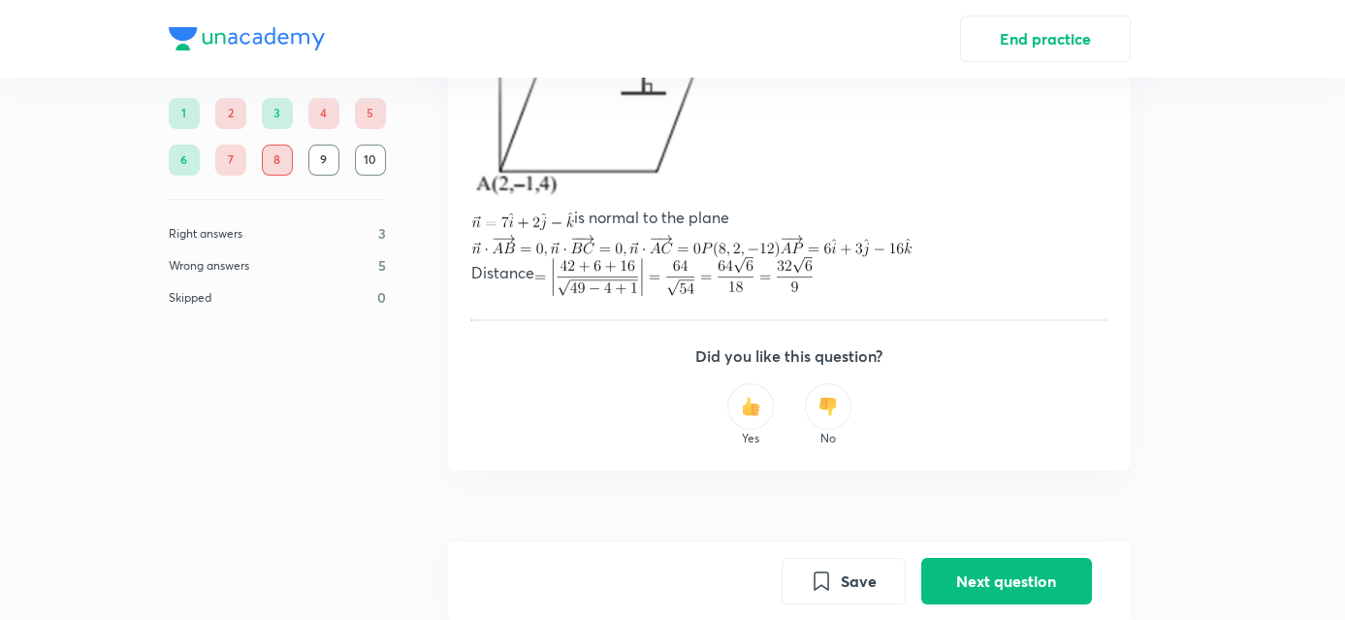
scroll to position [789, 0]
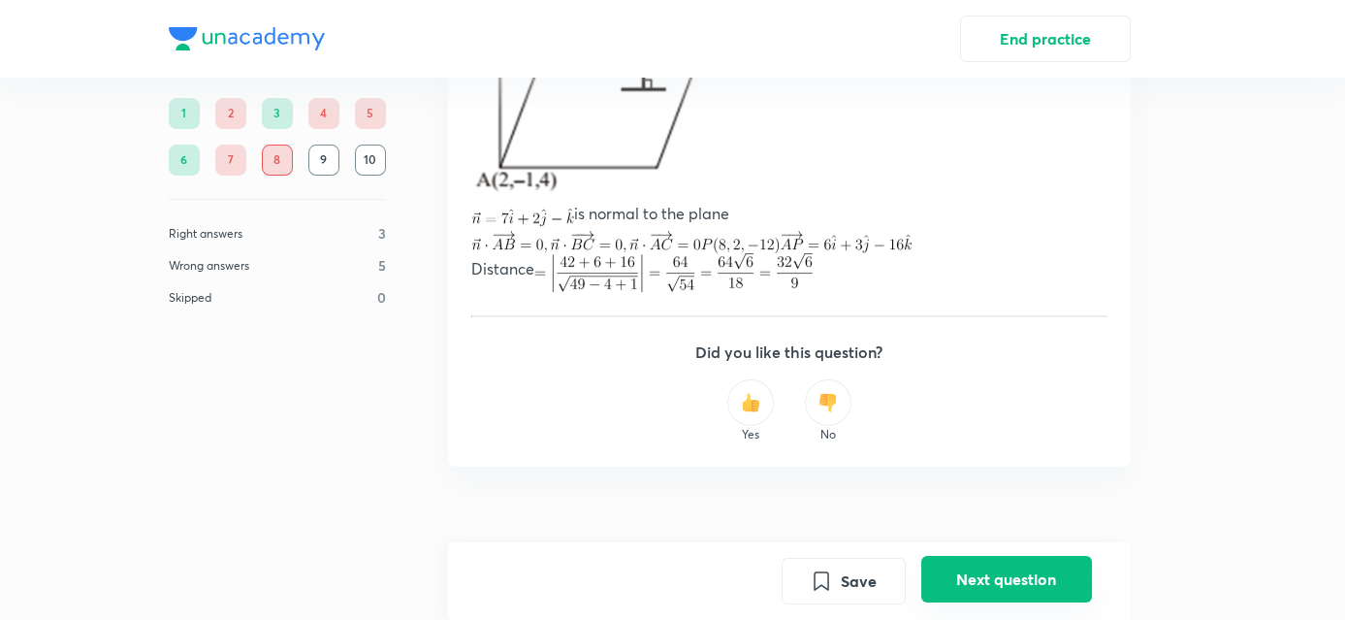
click at [978, 576] on button "Next question" at bounding box center [1007, 579] width 171 height 47
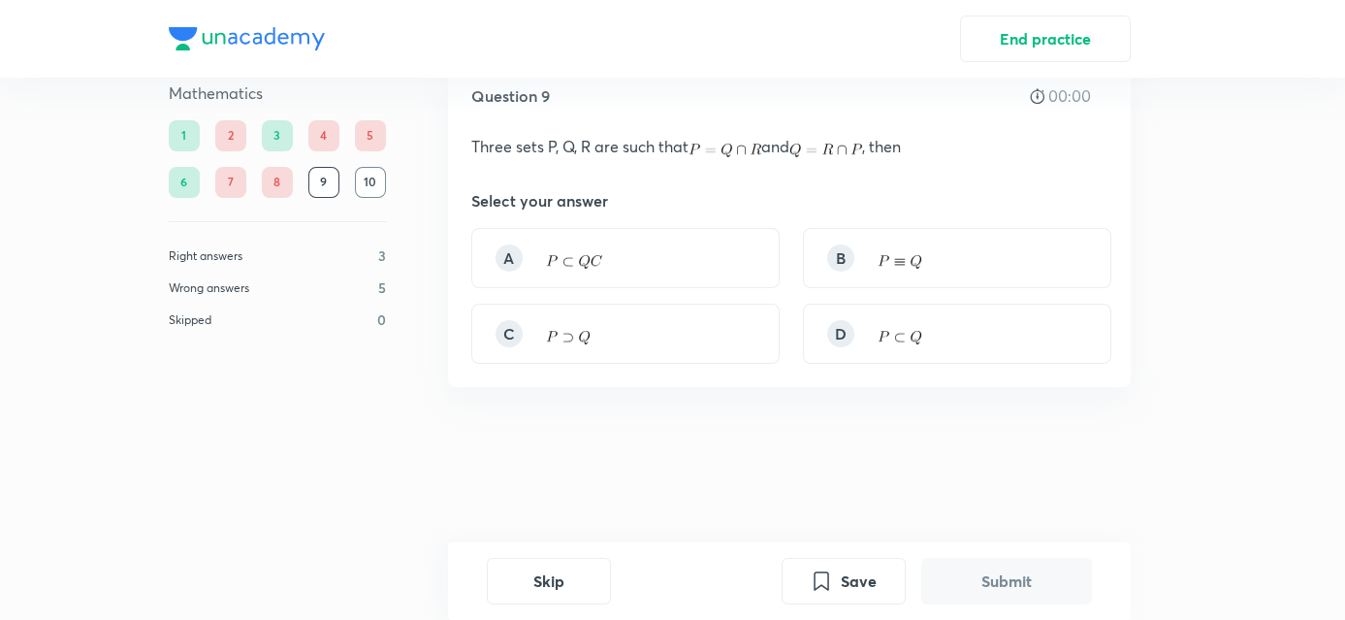
scroll to position [0, 0]
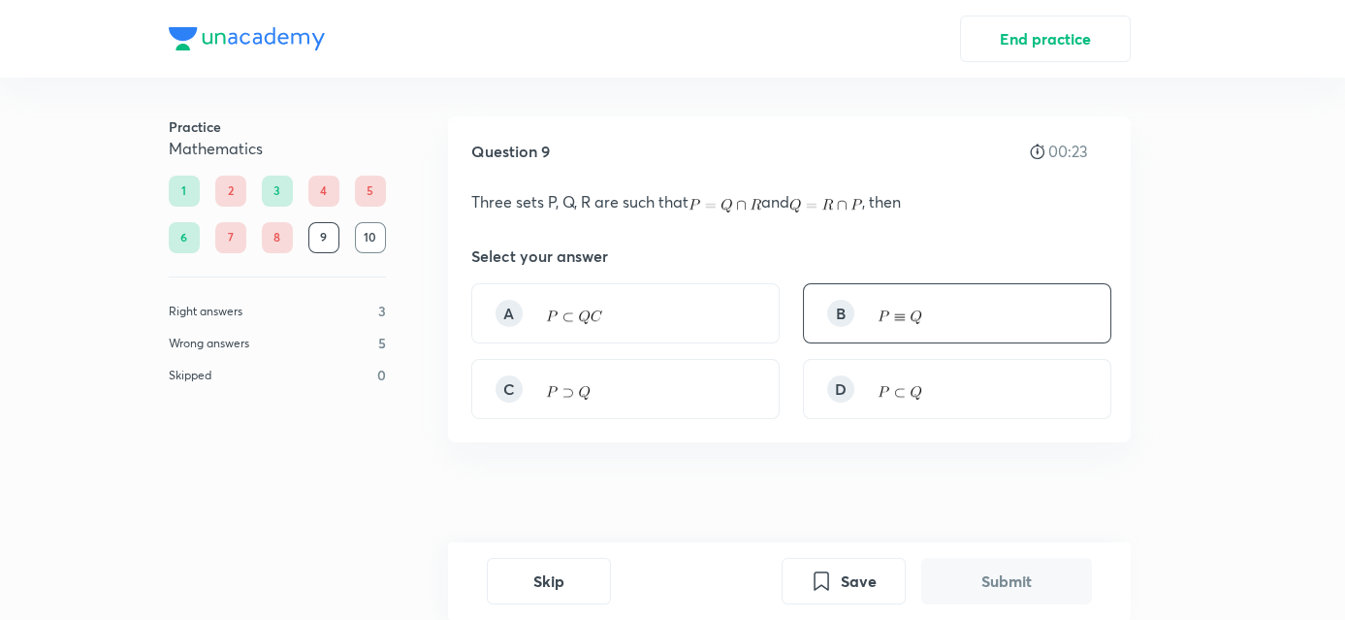
click at [918, 312] on img at bounding box center [900, 317] width 44 height 15
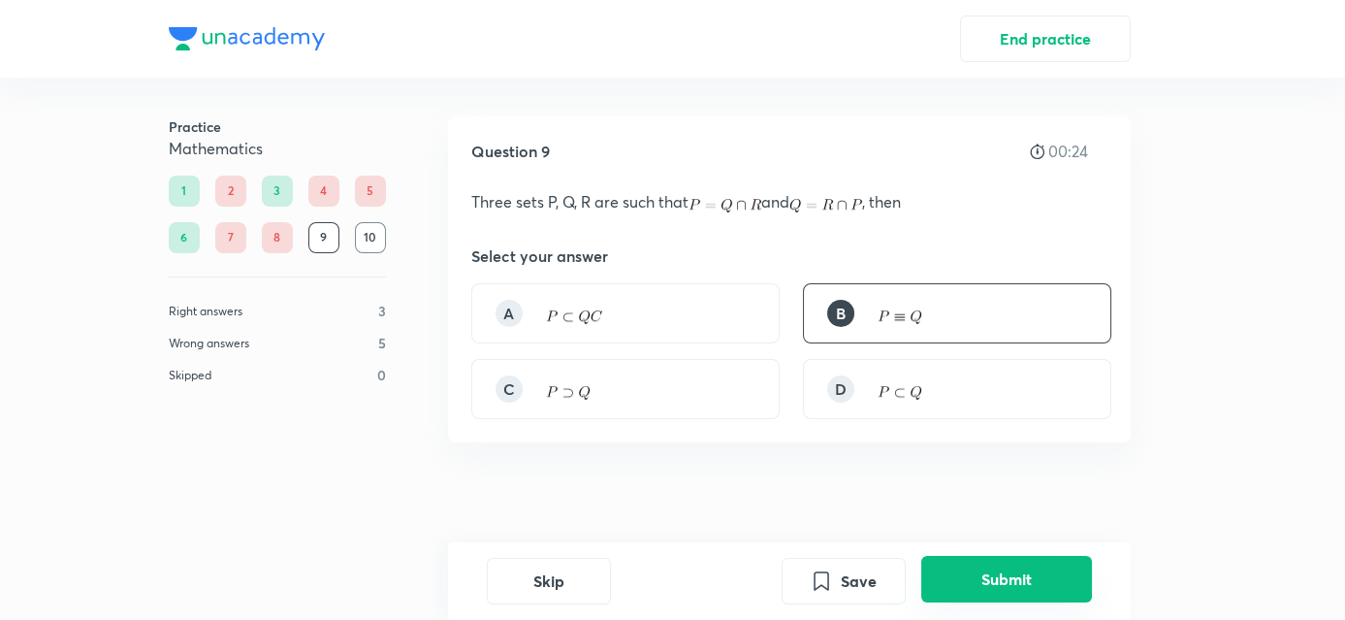
click at [998, 585] on button "Submit" at bounding box center [1007, 579] width 171 height 47
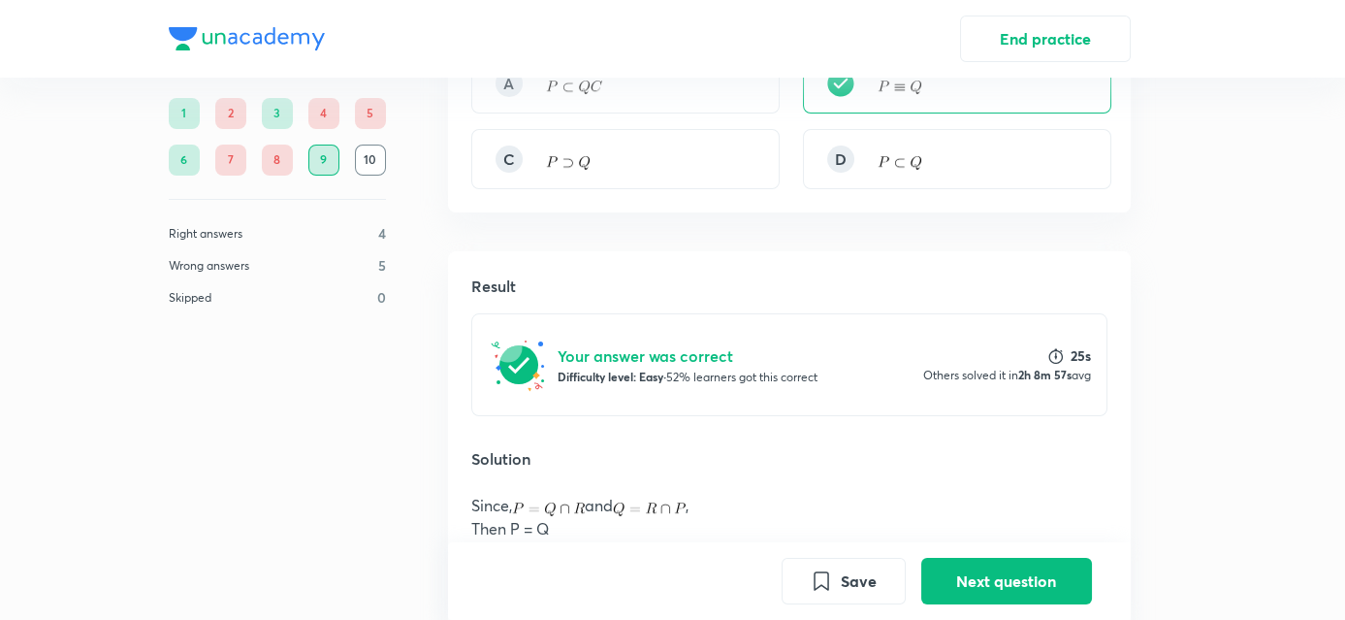
scroll to position [214, 0]
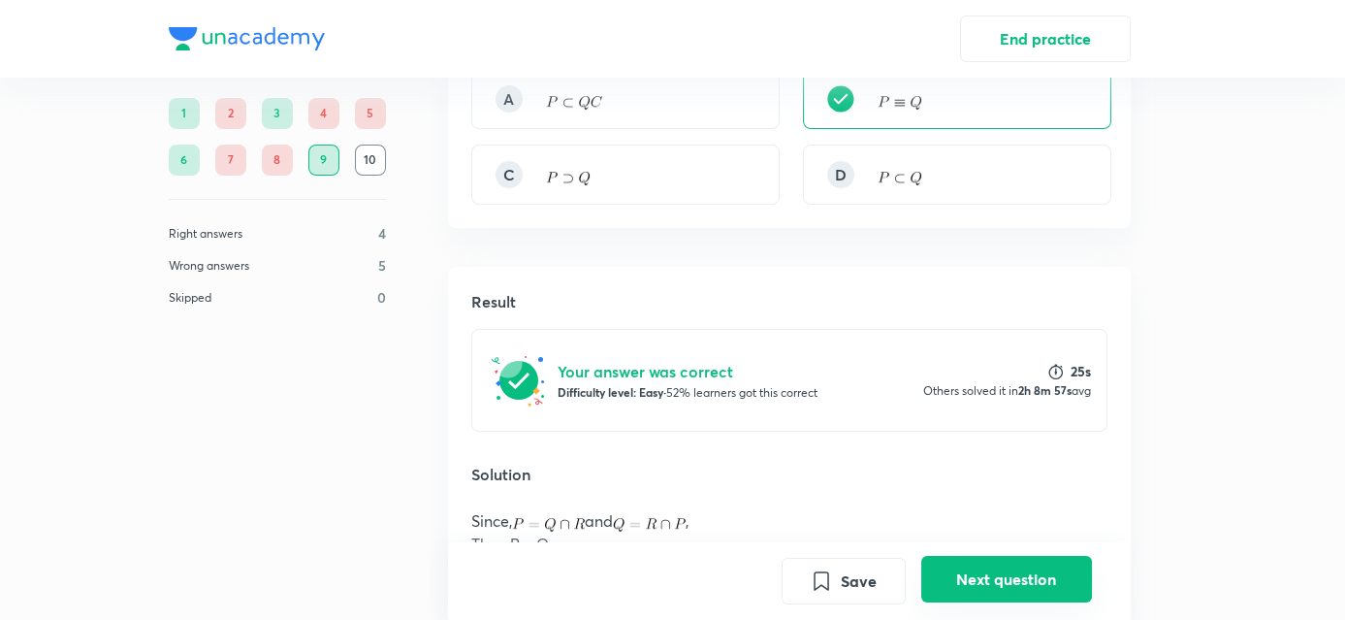
click at [964, 570] on button "Next question" at bounding box center [1007, 579] width 171 height 47
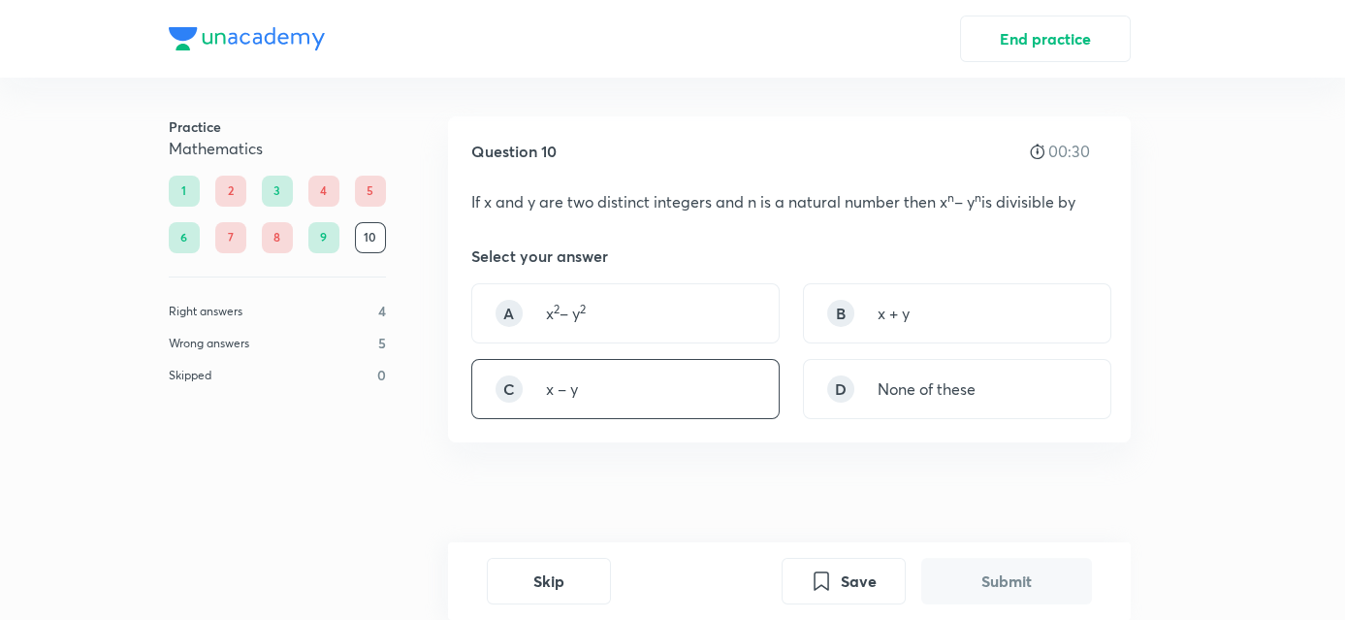
click at [697, 384] on div "C x – y" at bounding box center [625, 389] width 308 height 60
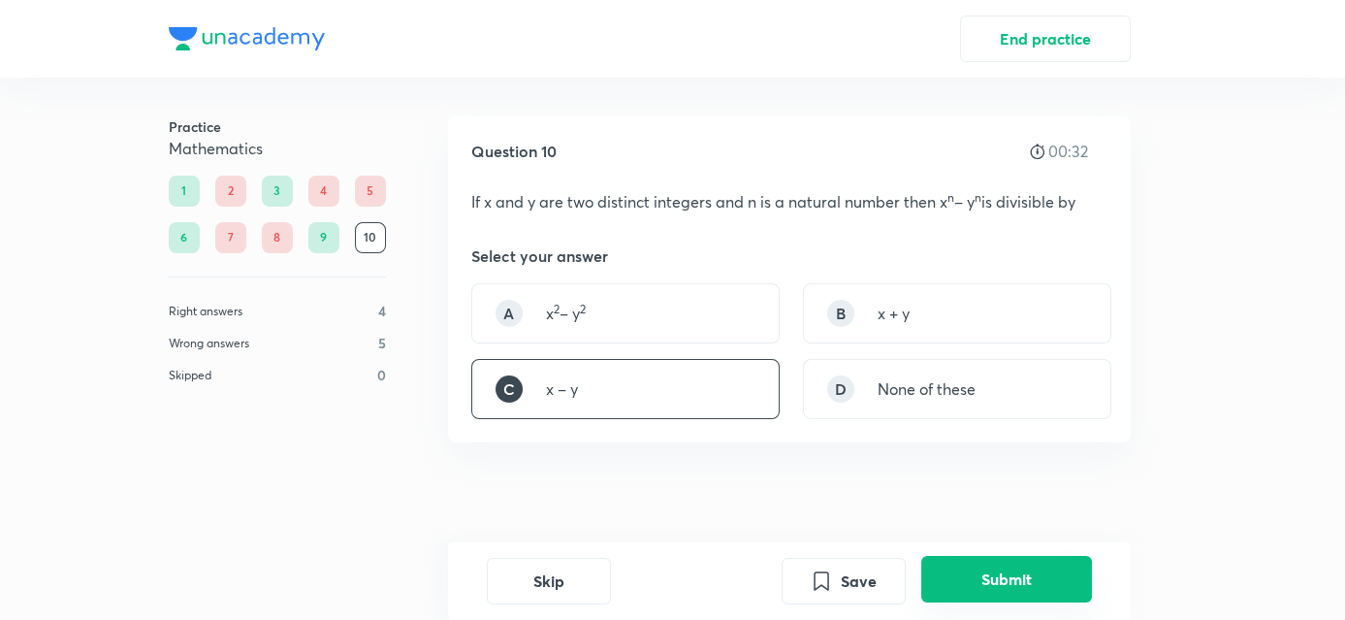
click at [939, 589] on button "Submit" at bounding box center [1007, 579] width 171 height 47
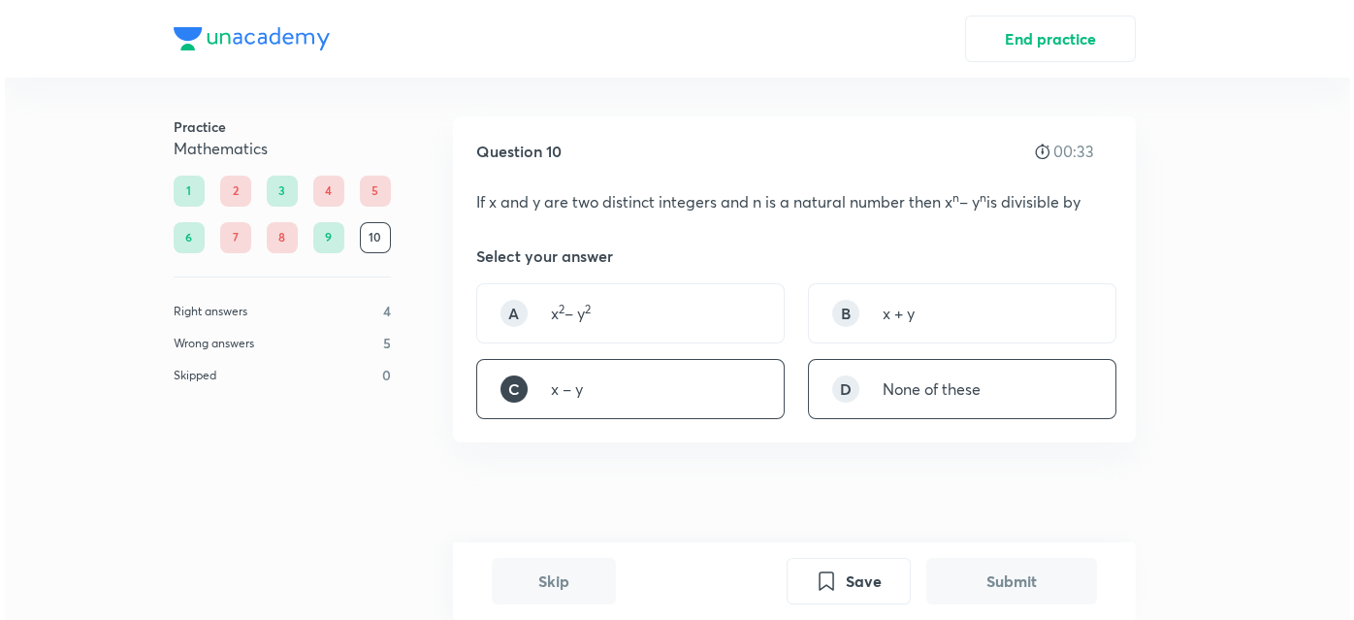
scroll to position [480, 0]
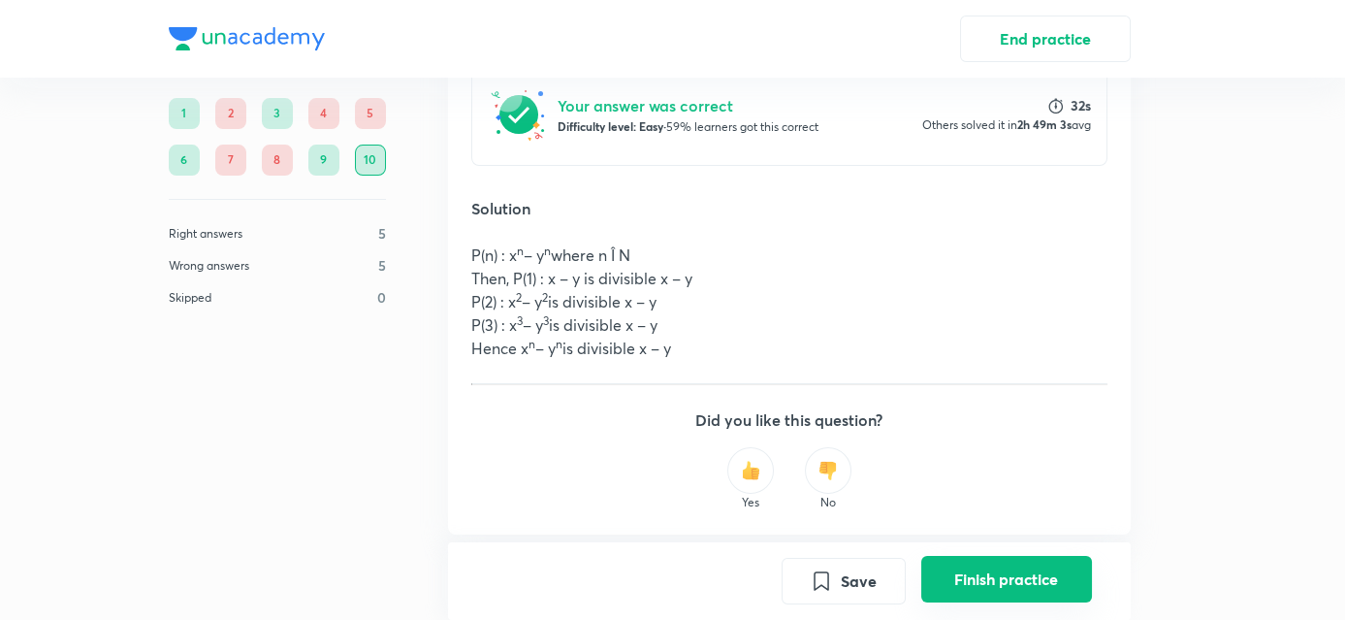
click at [978, 599] on button "Finish practice" at bounding box center [1007, 579] width 171 height 47
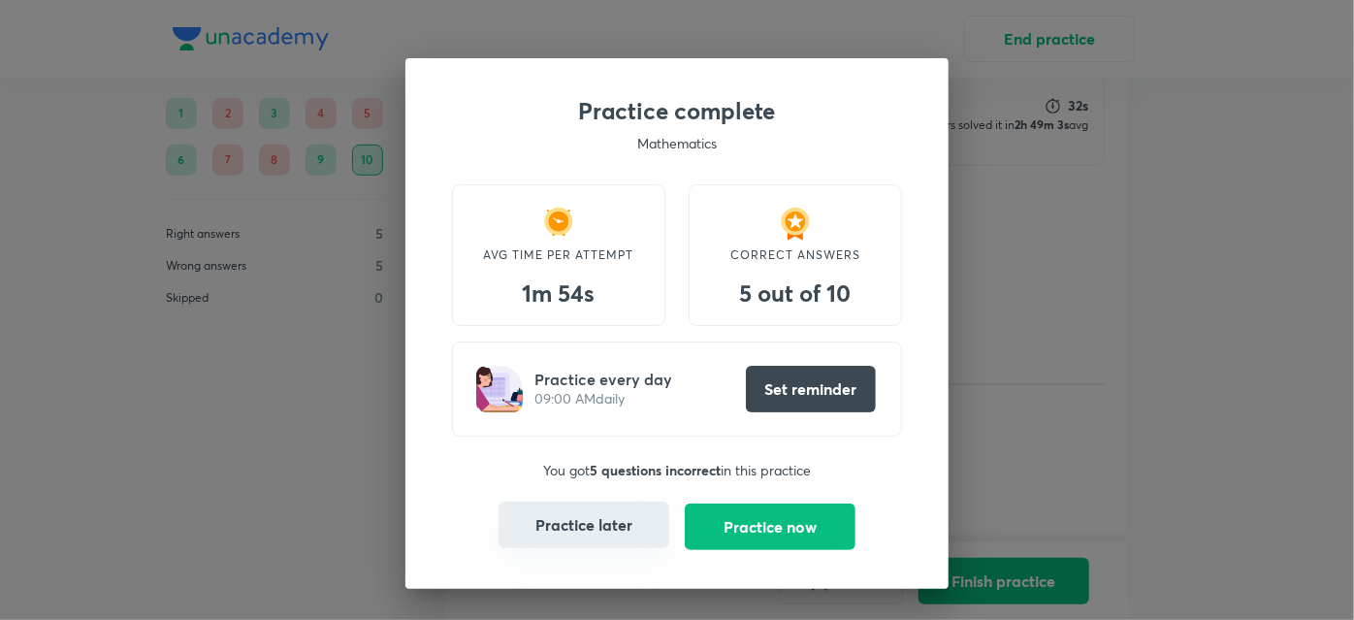
click at [626, 532] on button "Practice later" at bounding box center [584, 525] width 171 height 47
